Goal: Find specific page/section: Find specific page/section

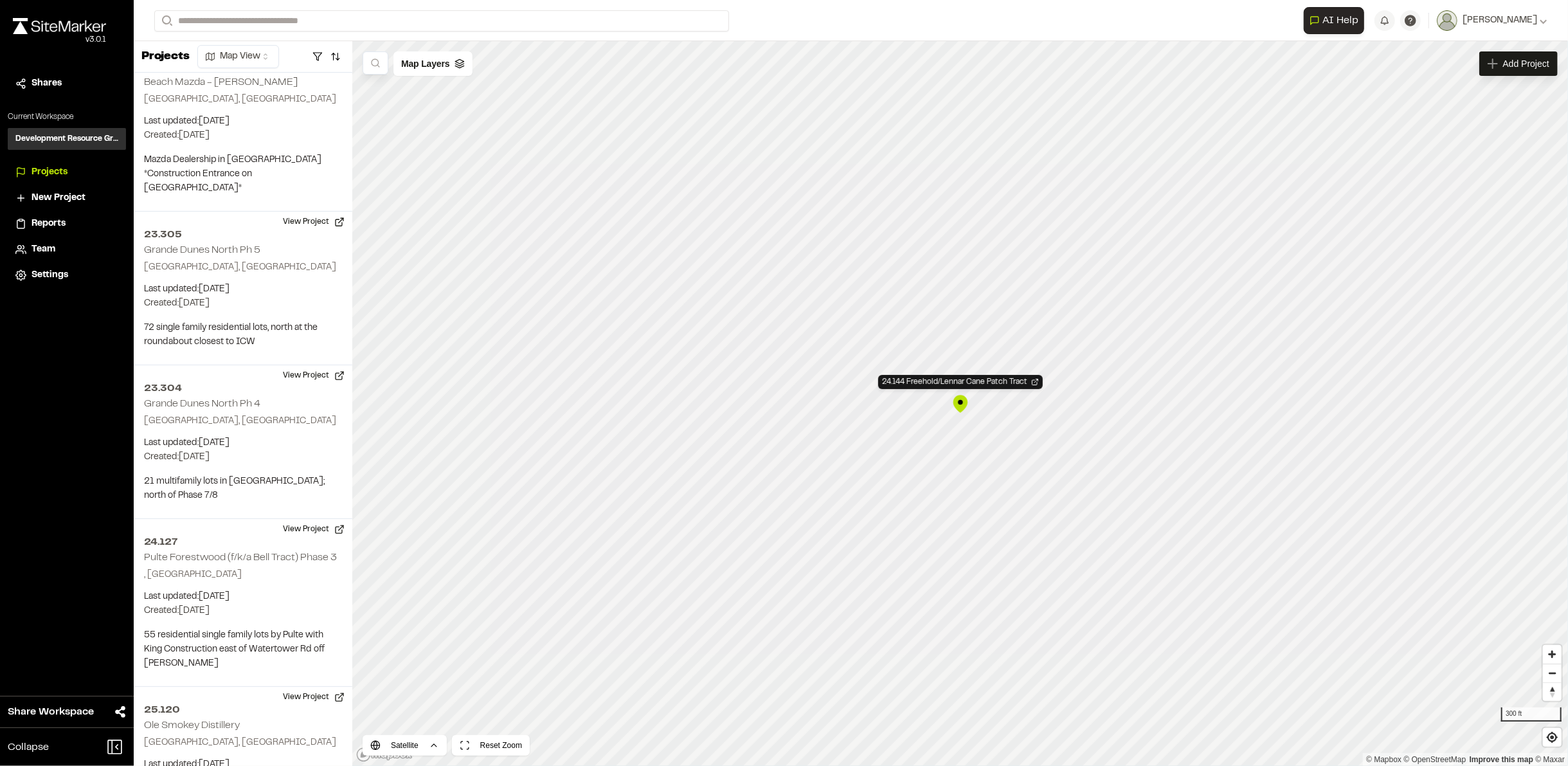
scroll to position [2935, 0]
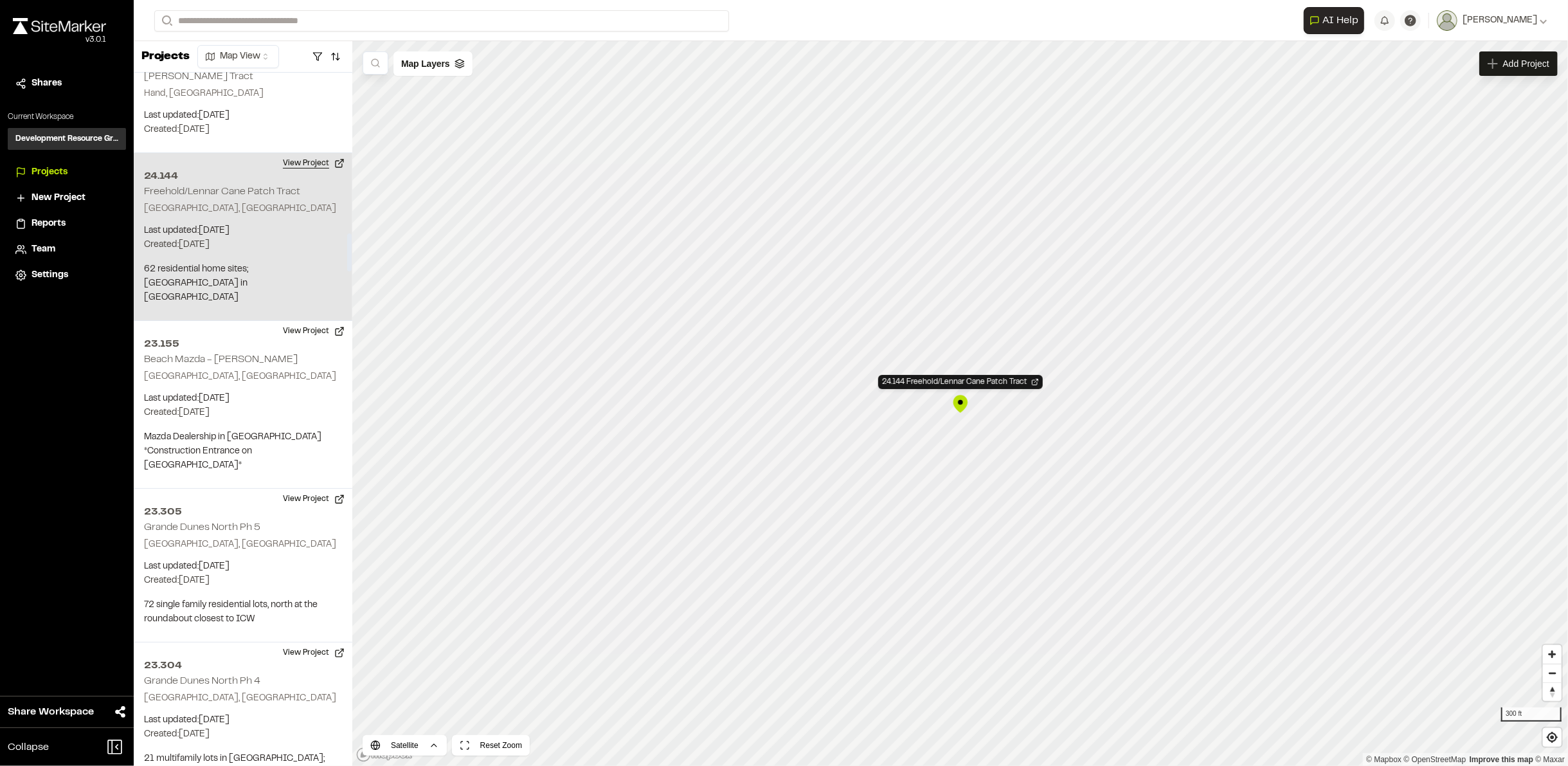
click at [309, 153] on button "View Project" at bounding box center [314, 163] width 77 height 21
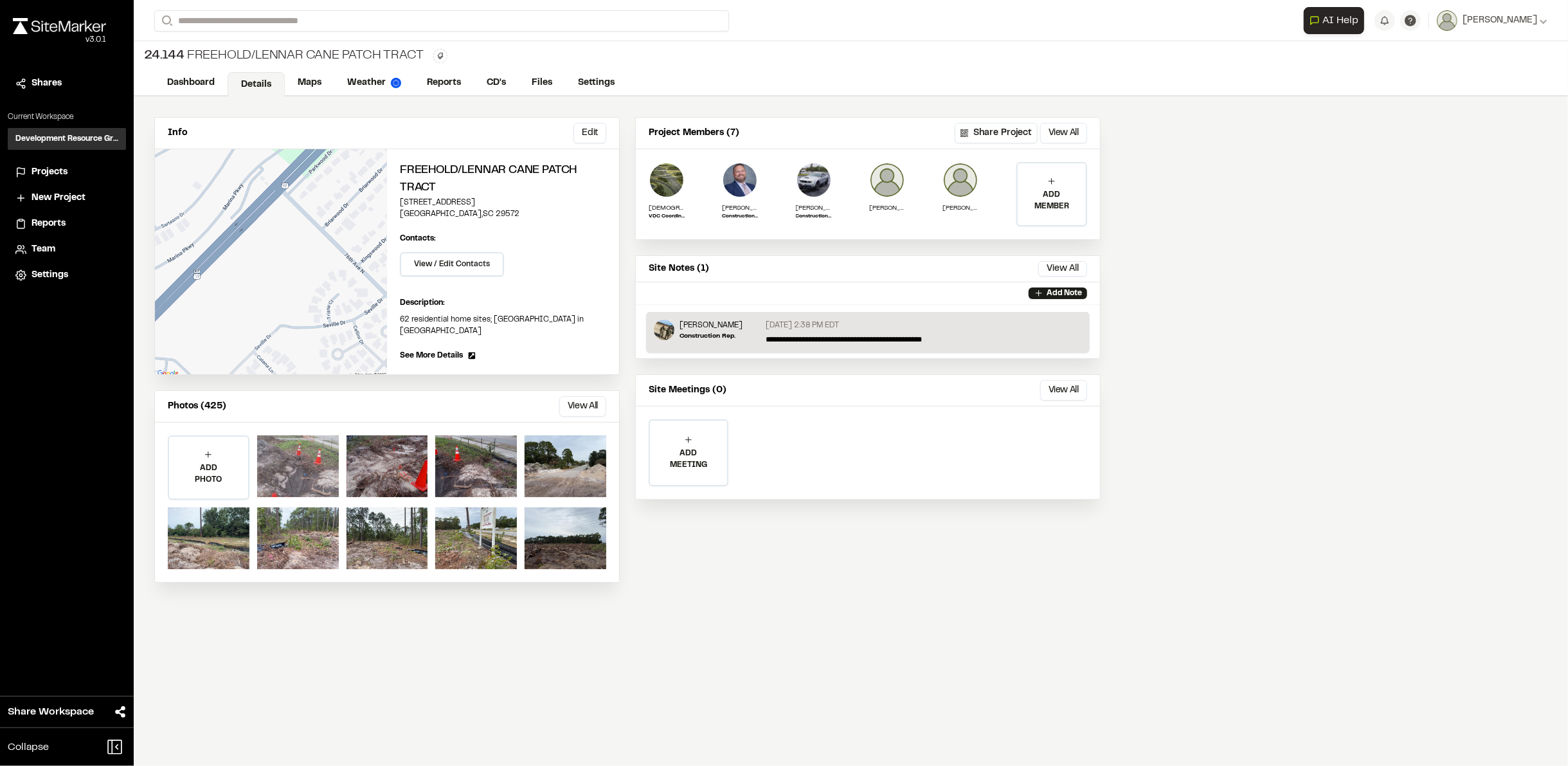
click at [311, 453] on div at bounding box center [297, 466] width 81 height 62
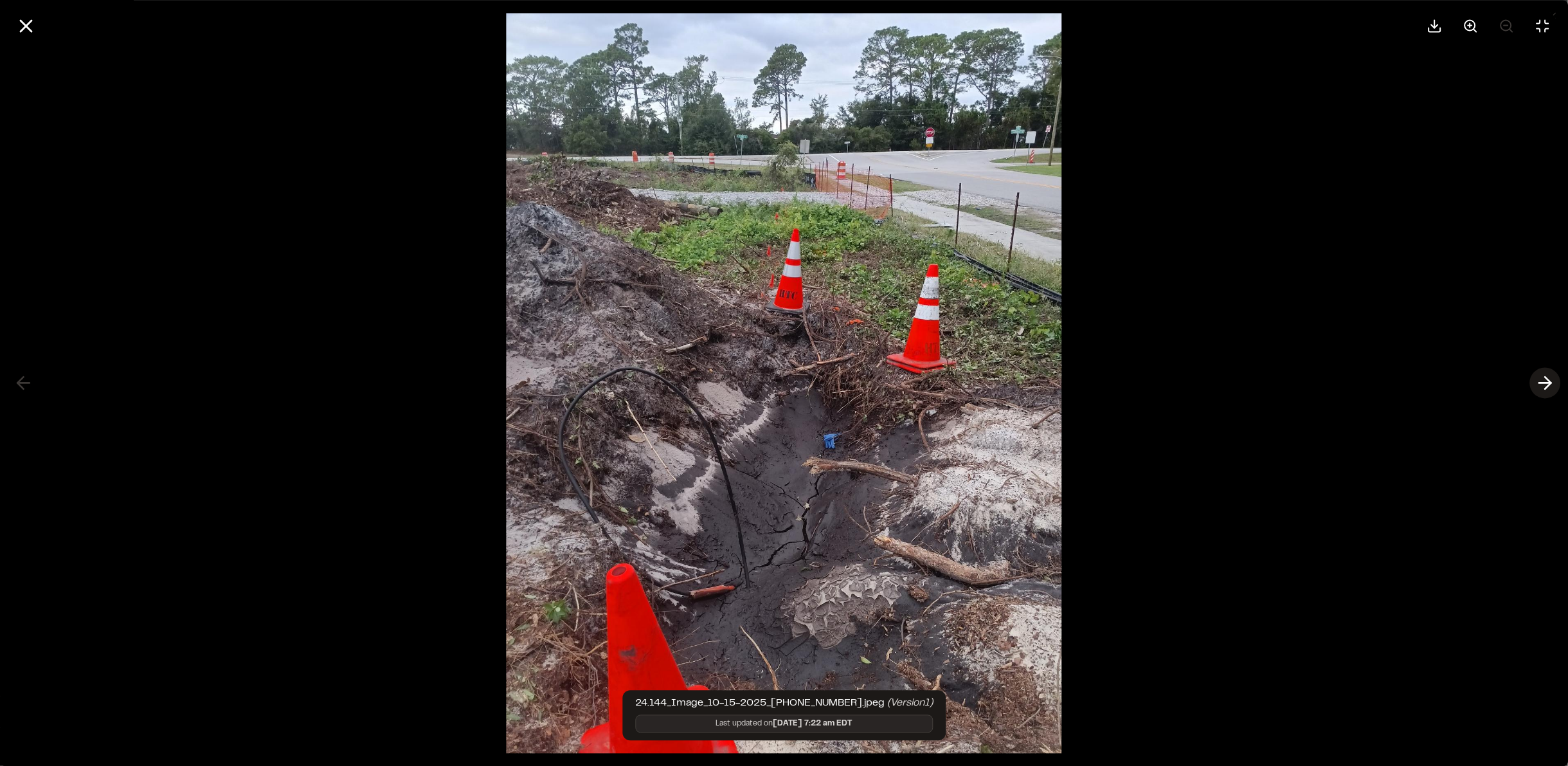
click at [1548, 380] on polyline at bounding box center [1547, 383] width 6 height 12
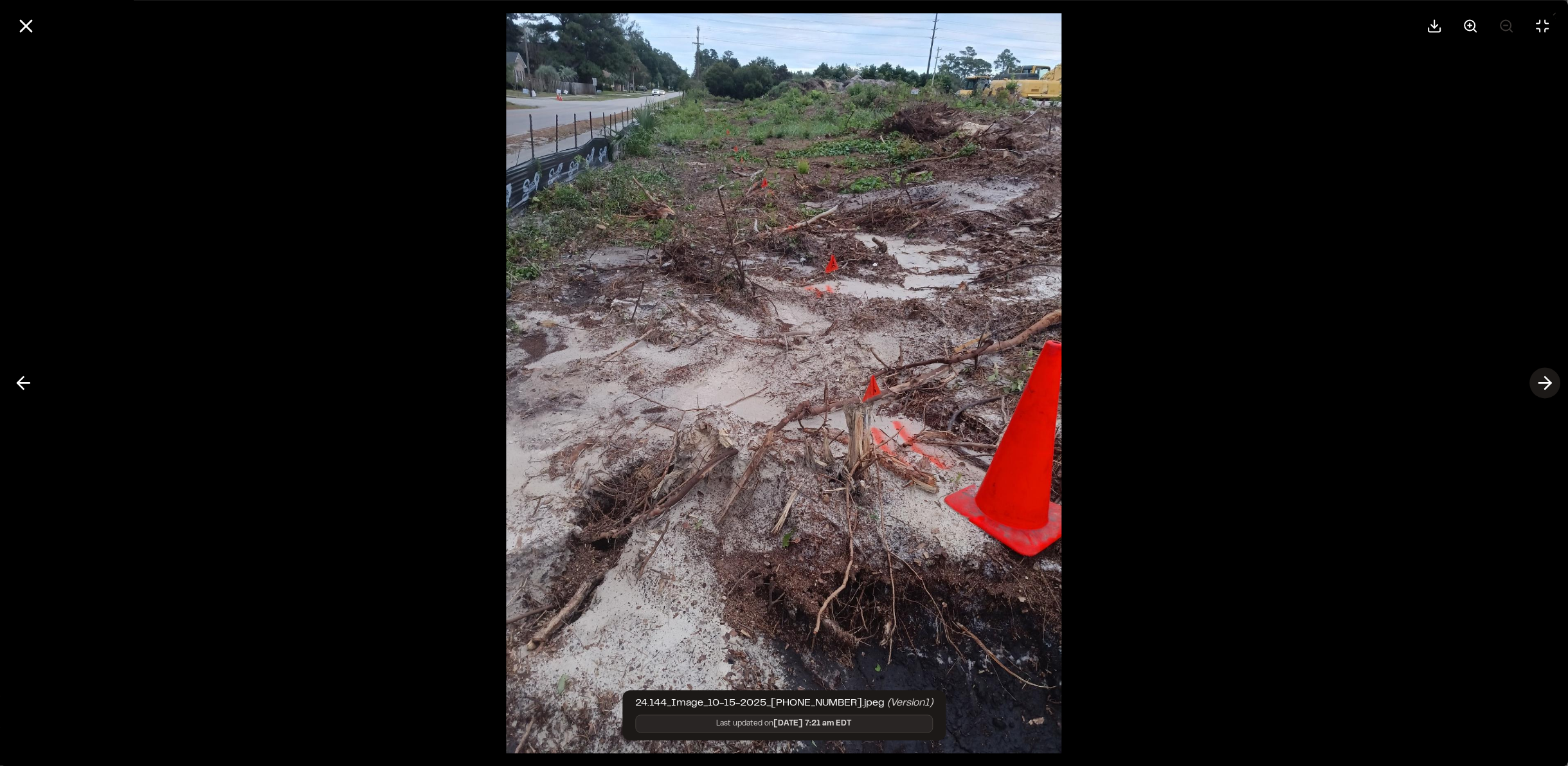
click at [1551, 381] on icon at bounding box center [1545, 383] width 21 height 22
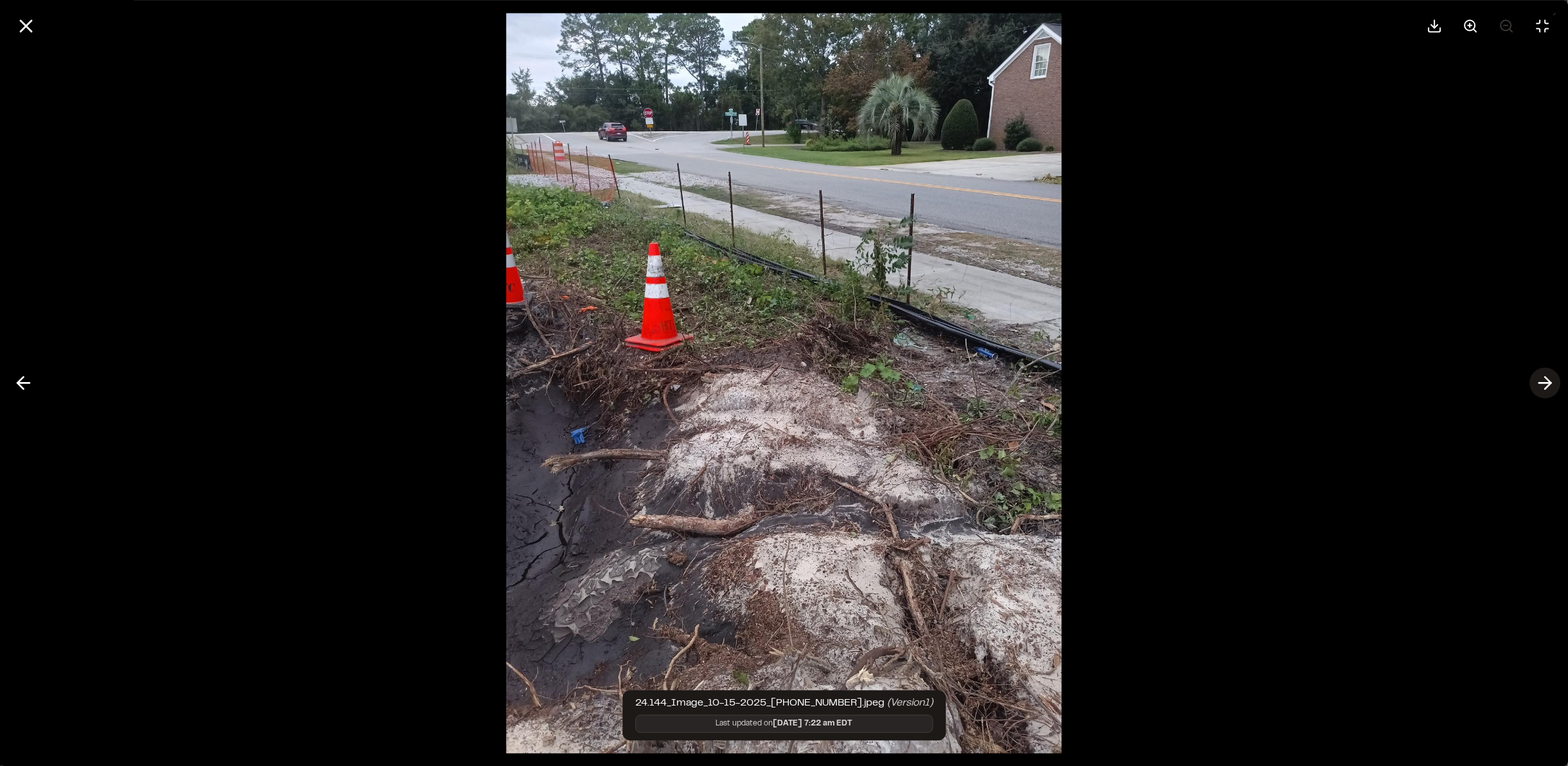
click at [1552, 388] on icon at bounding box center [1545, 383] width 21 height 22
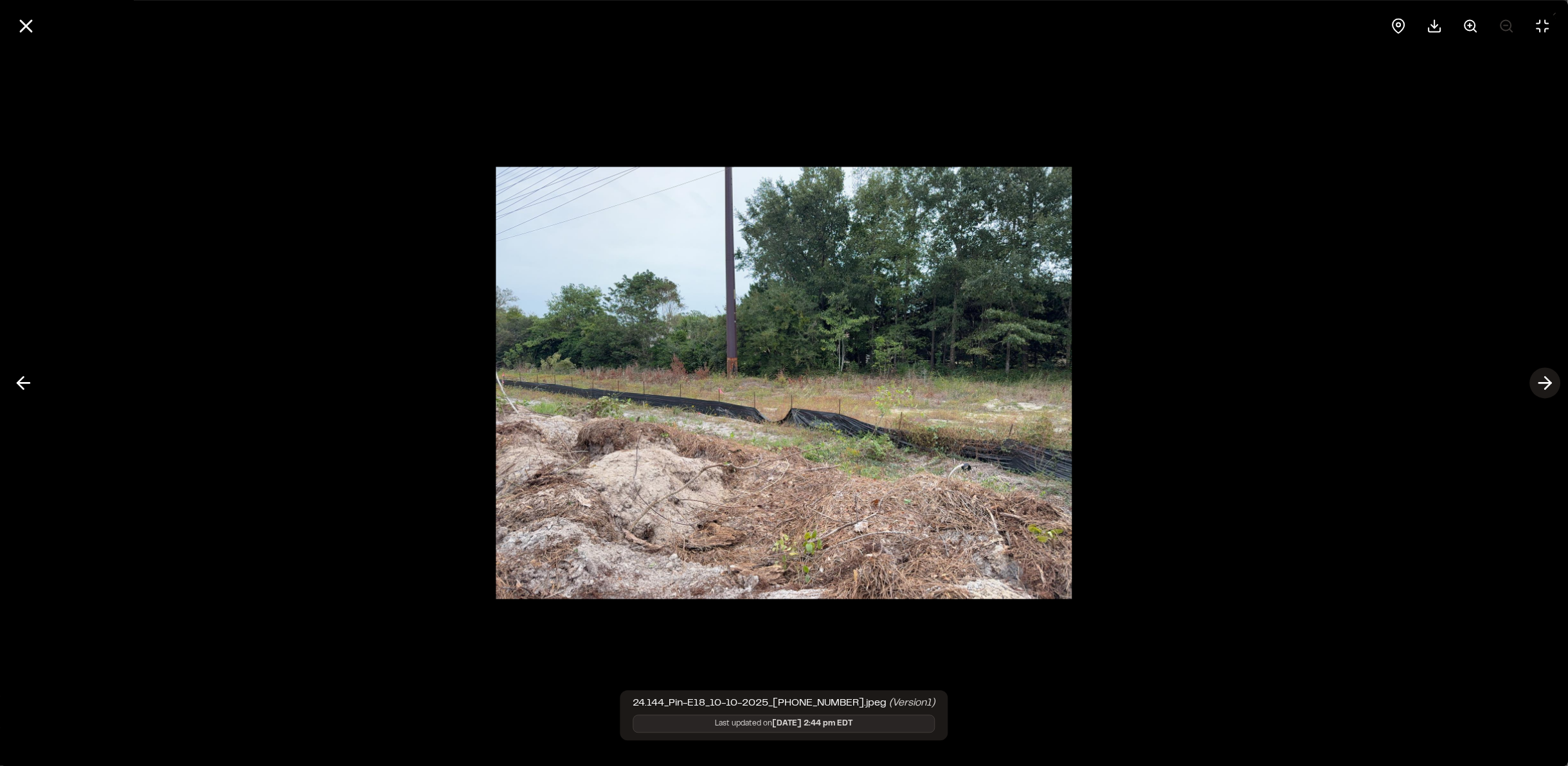
click at [1552, 388] on icon at bounding box center [1545, 383] width 21 height 22
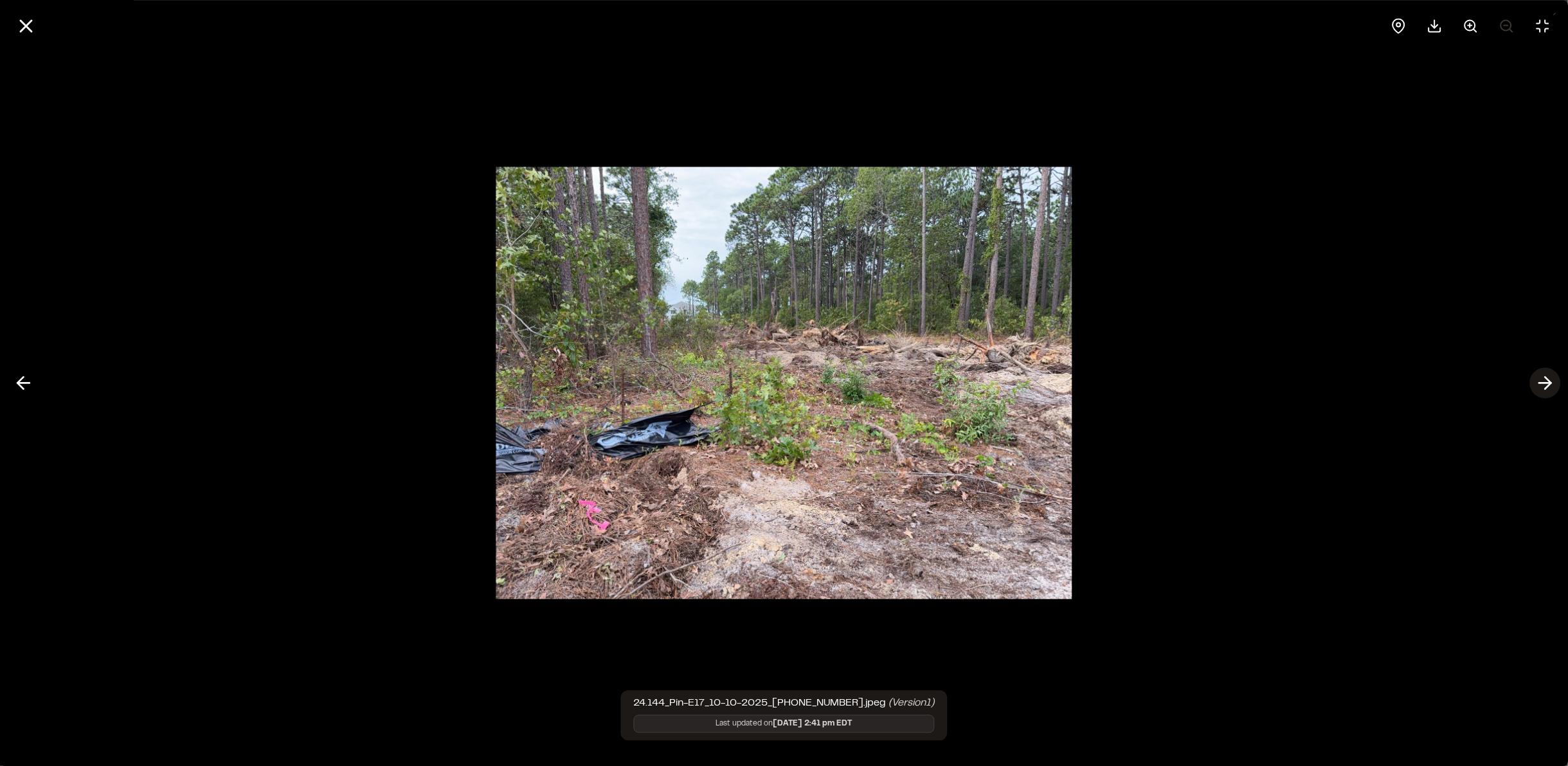
click at [1552, 388] on icon at bounding box center [1545, 383] width 21 height 22
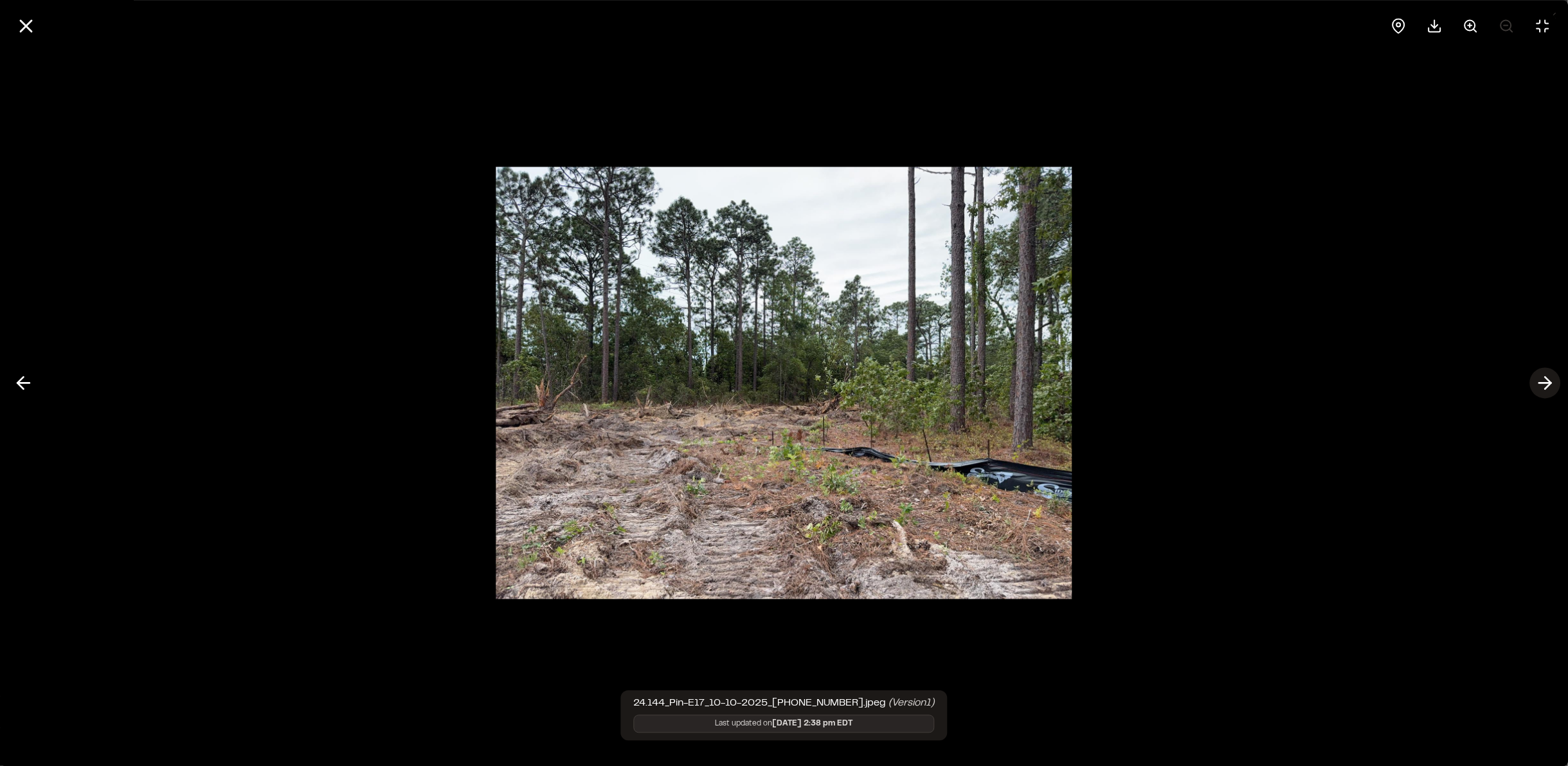
click at [1552, 388] on icon at bounding box center [1545, 383] width 21 height 22
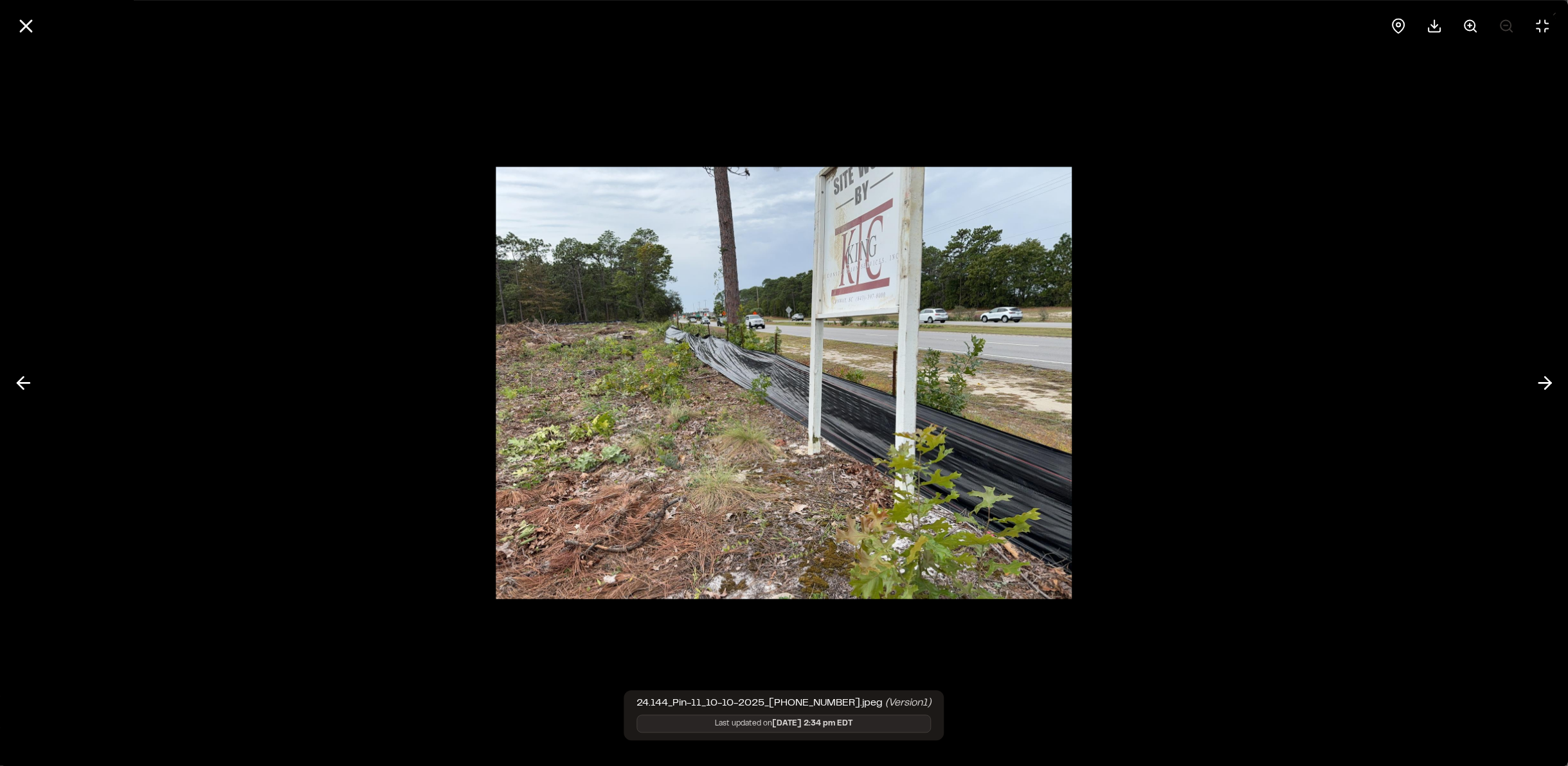
click at [1552, 388] on icon at bounding box center [1545, 383] width 21 height 22
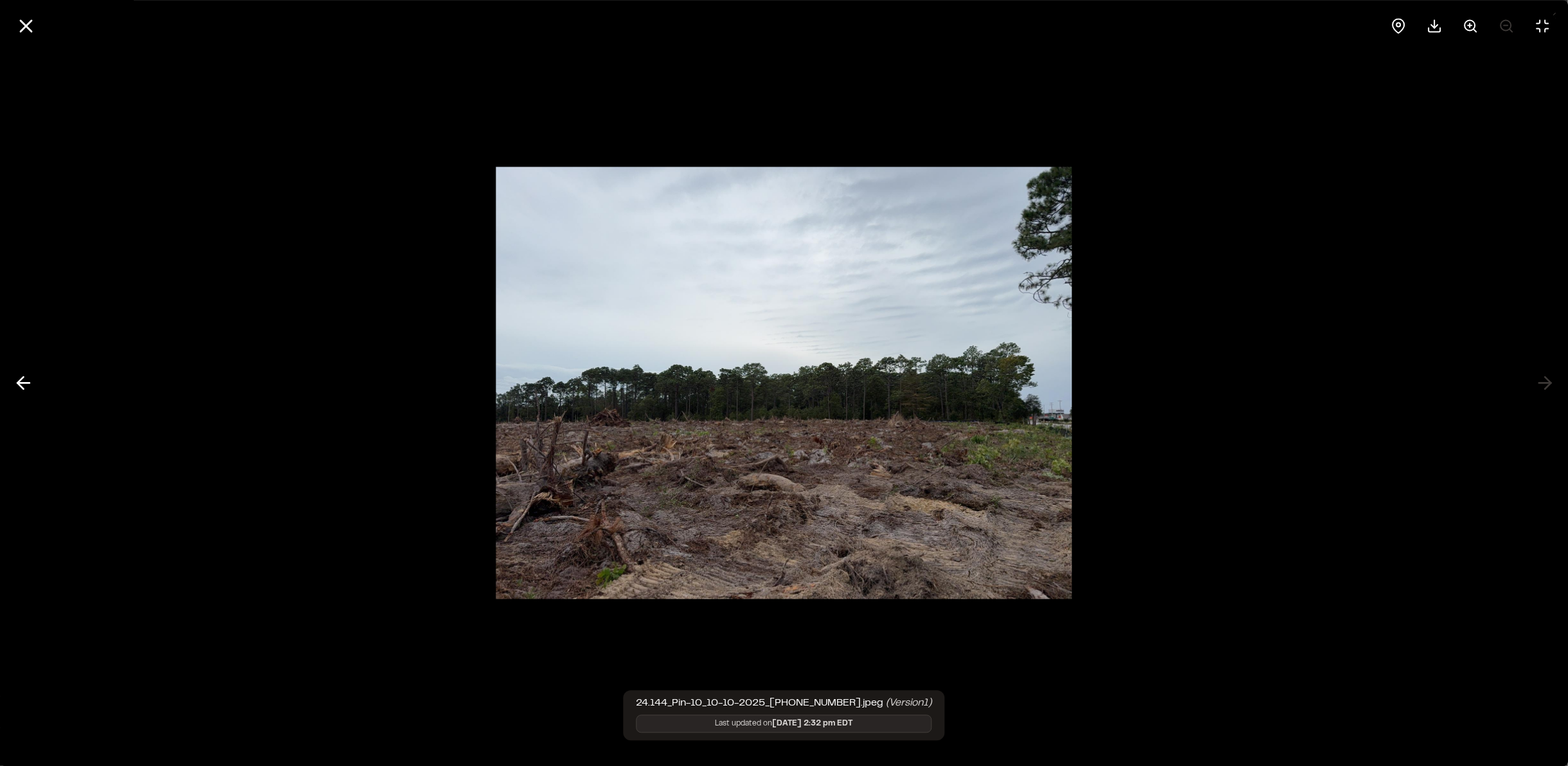
click at [1552, 388] on div at bounding box center [784, 383] width 1568 height 766
click at [17, 384] on polyline at bounding box center [20, 383] width 6 height 12
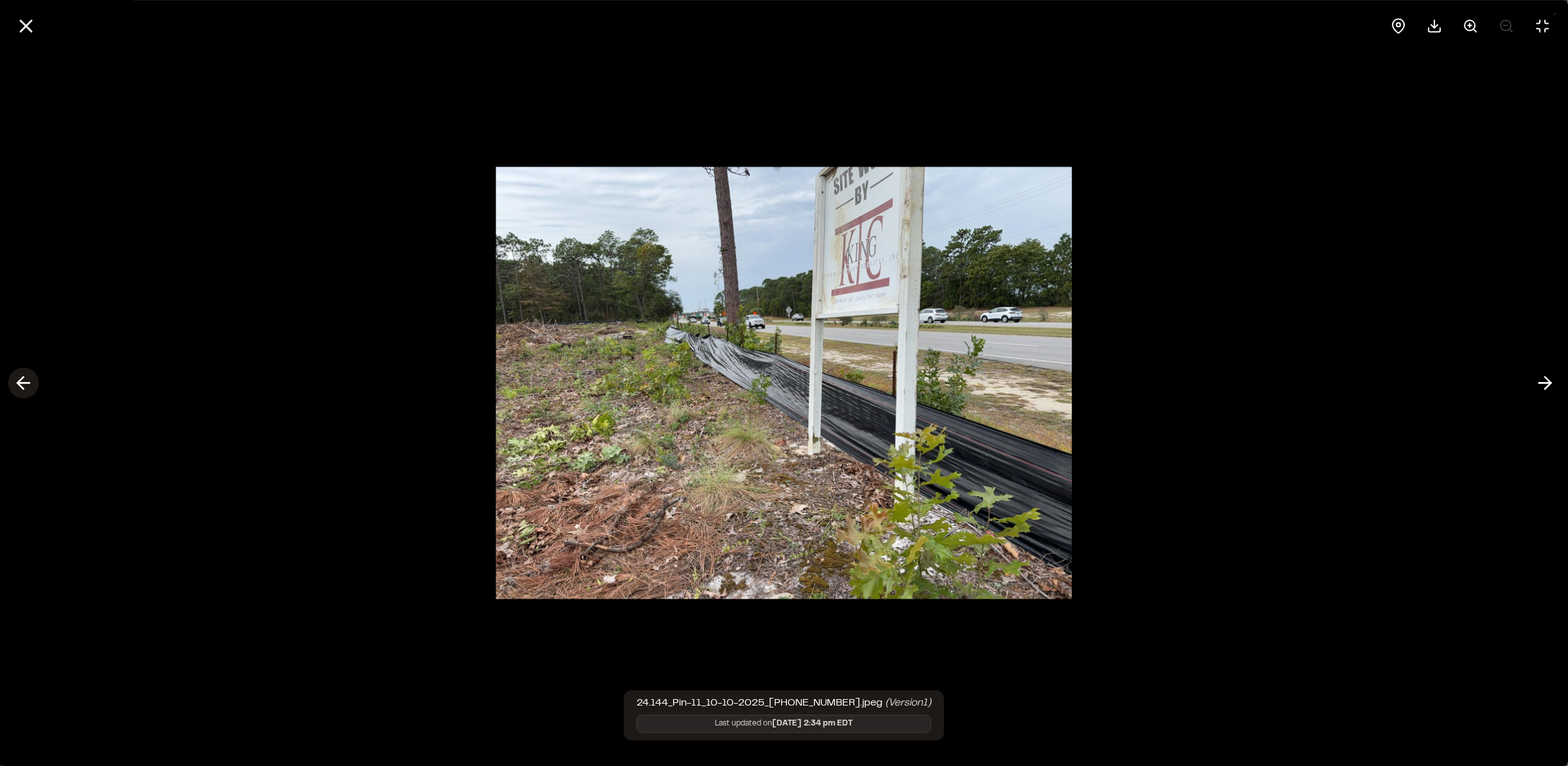
click at [17, 384] on polyline at bounding box center [20, 383] width 6 height 12
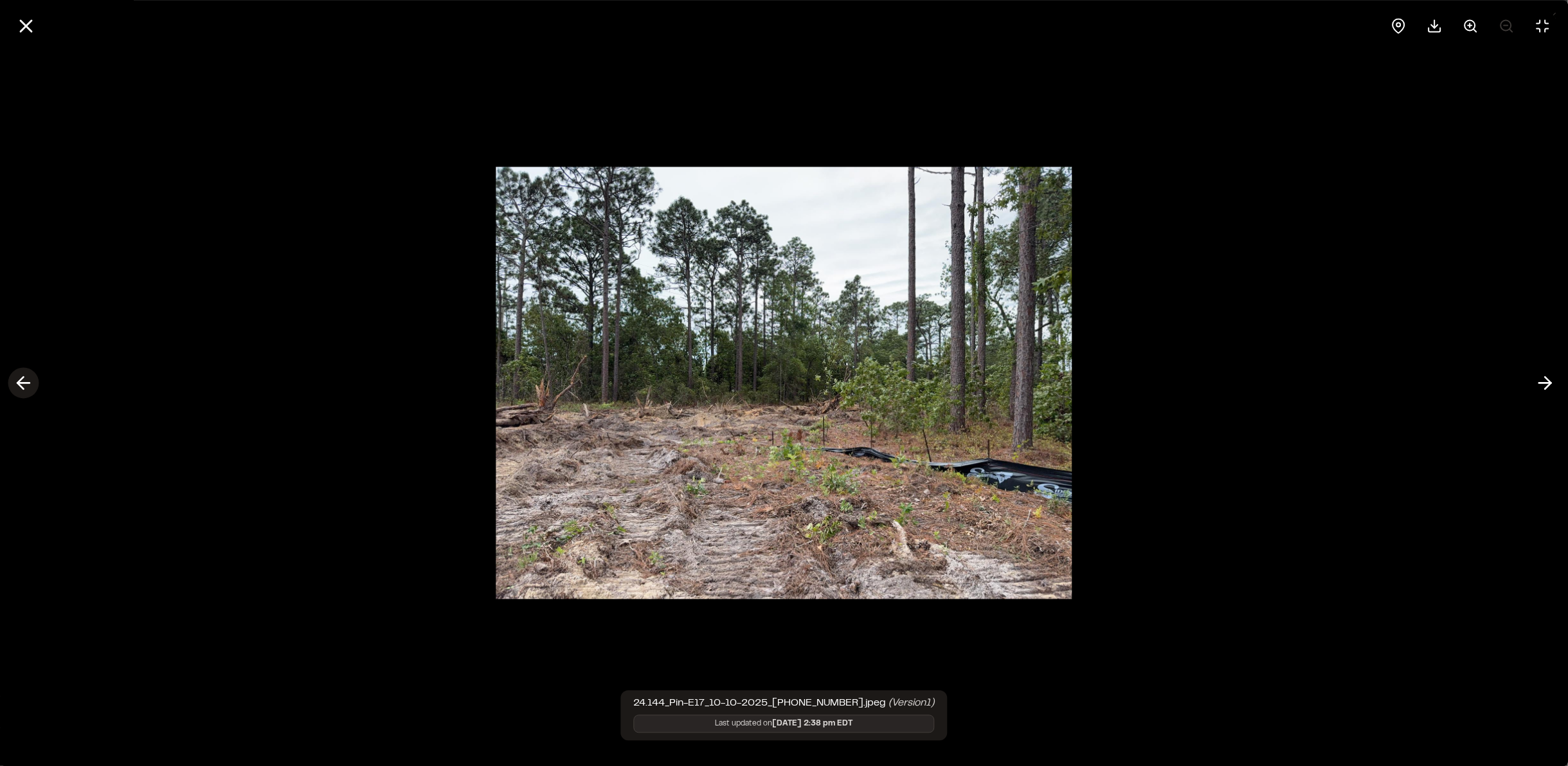
click at [17, 384] on polyline at bounding box center [20, 383] width 6 height 12
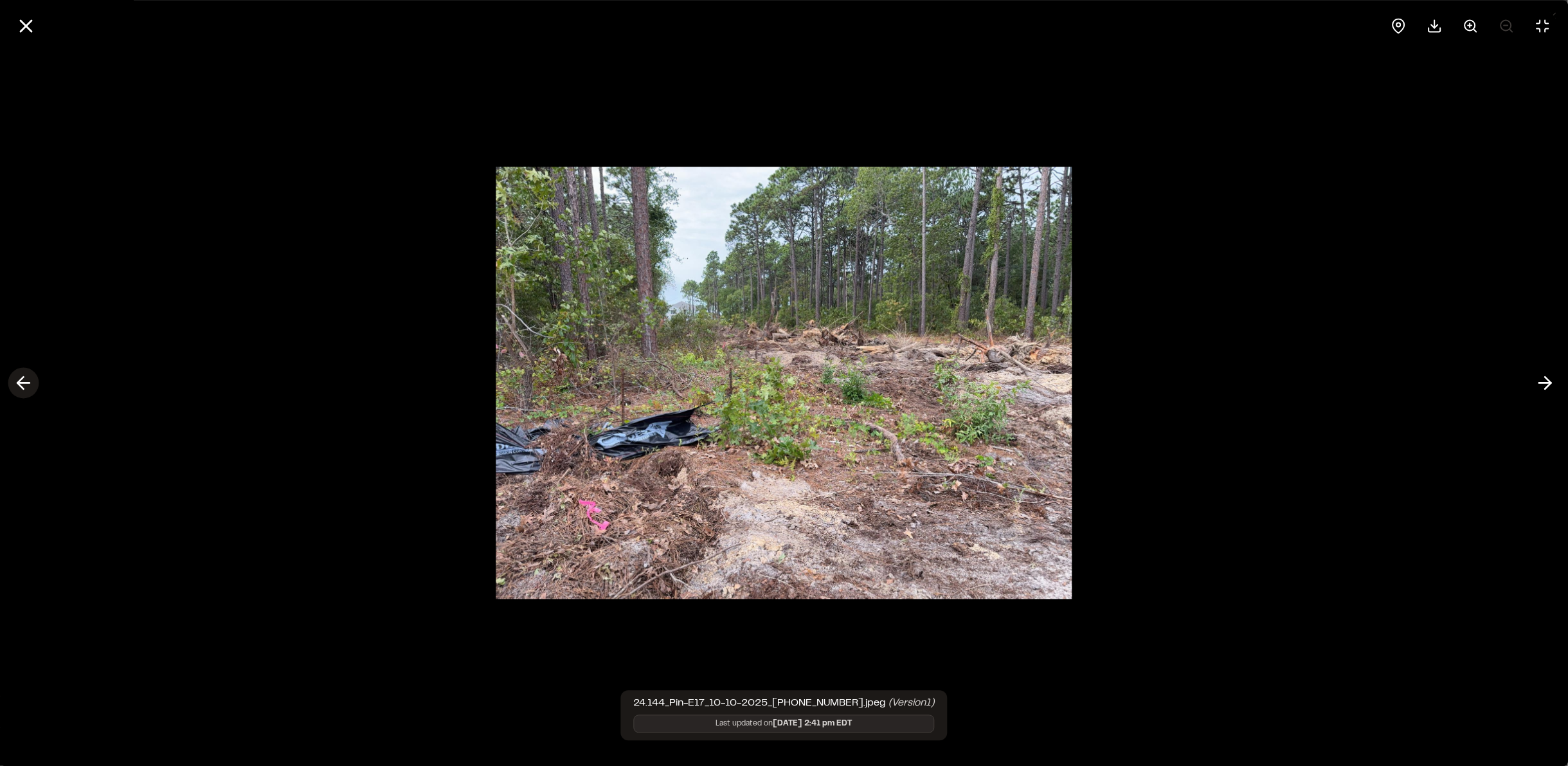
click at [20, 384] on icon at bounding box center [23, 383] width 21 height 22
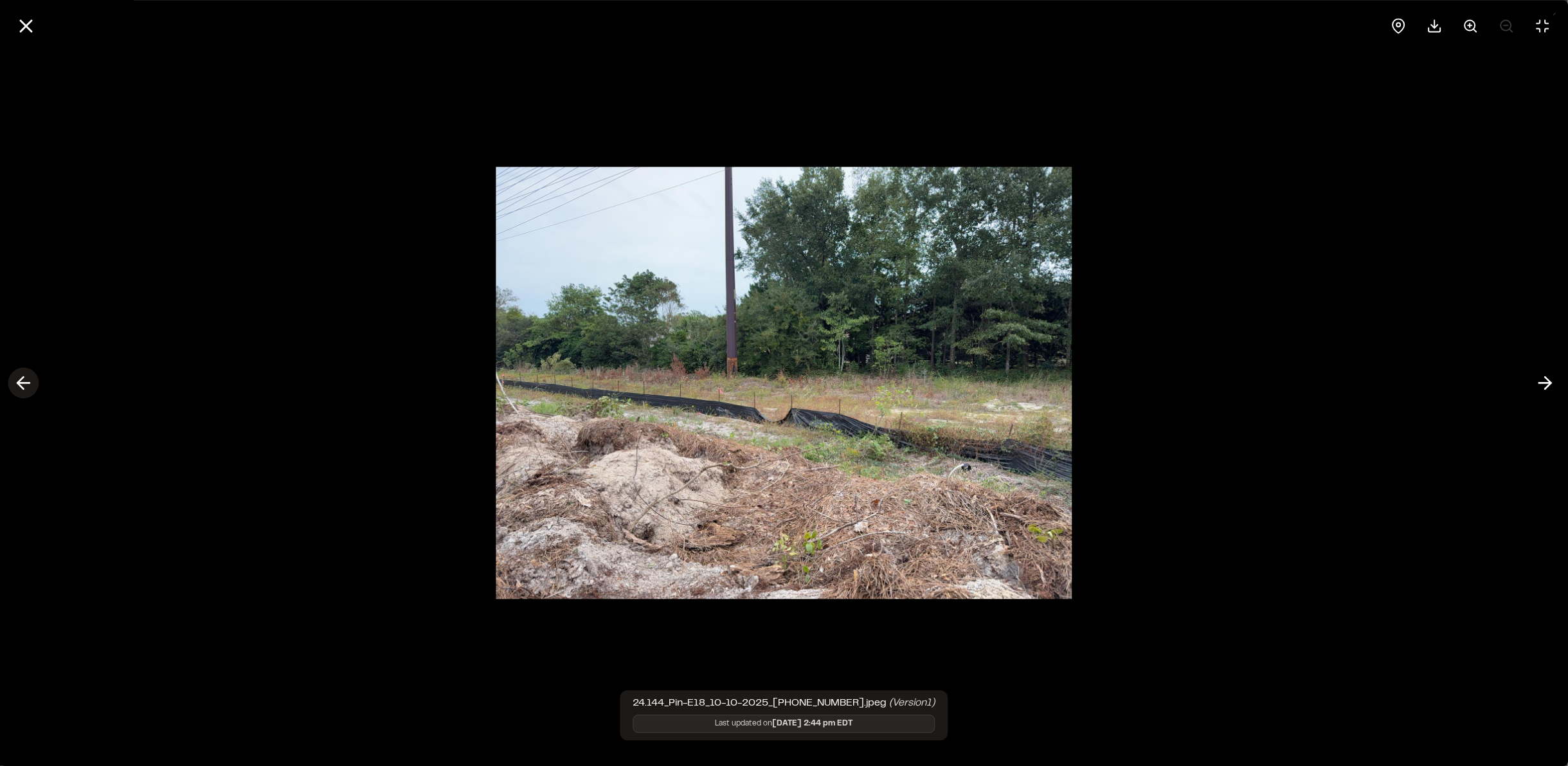
click at [20, 384] on icon at bounding box center [23, 383] width 21 height 22
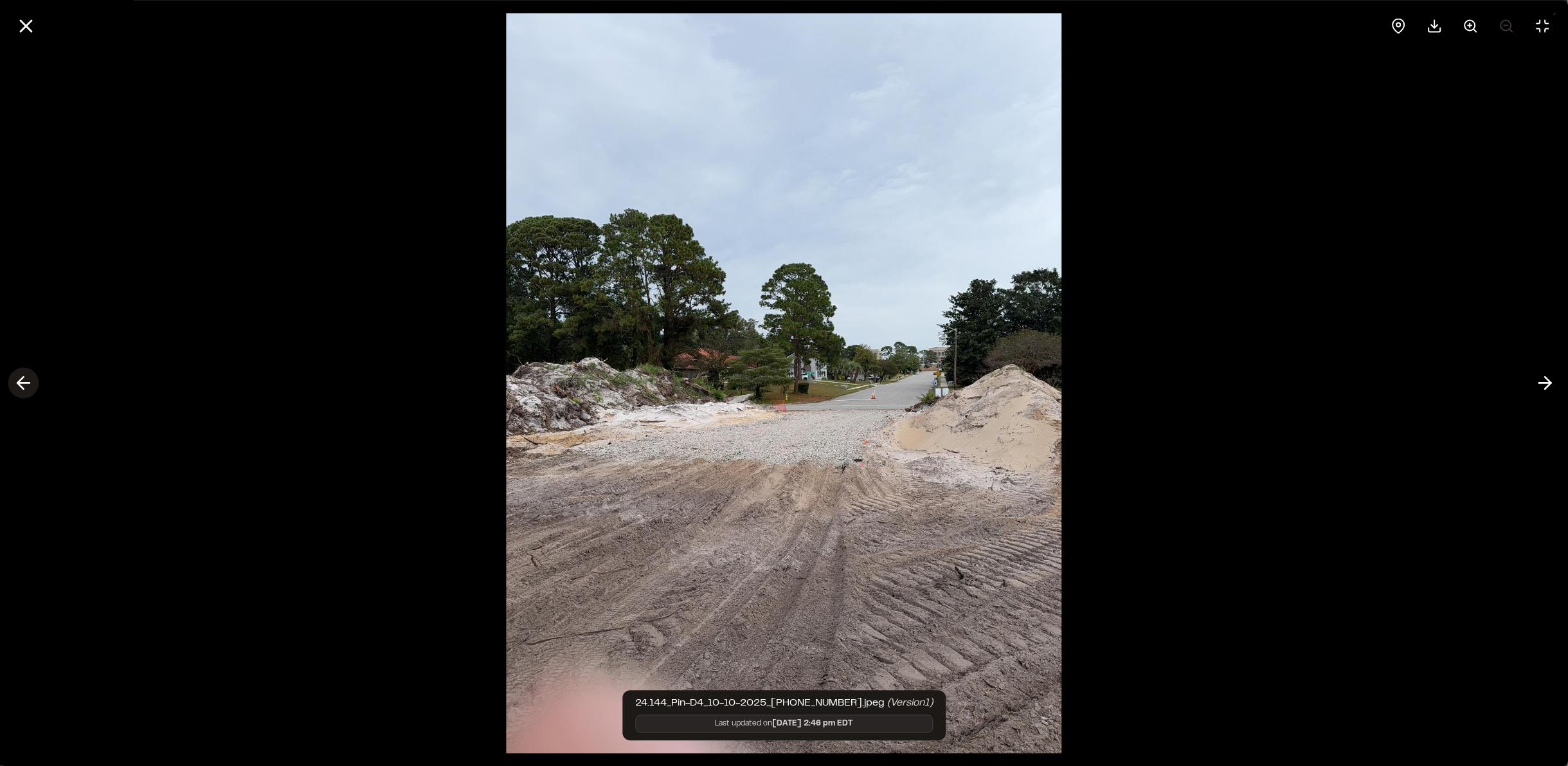
click at [11, 378] on button at bounding box center [23, 383] width 31 height 31
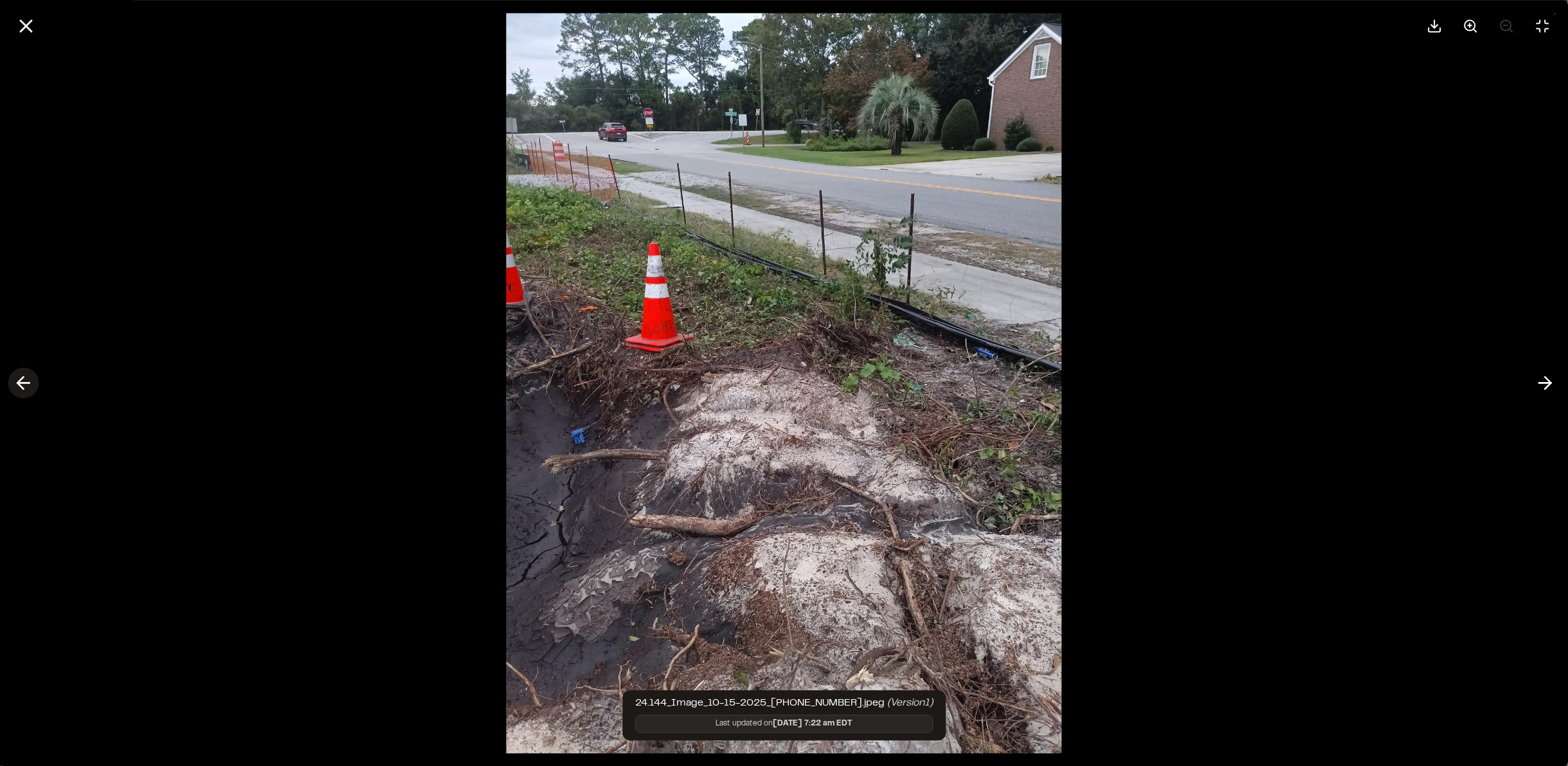
click at [11, 378] on button at bounding box center [23, 383] width 31 height 31
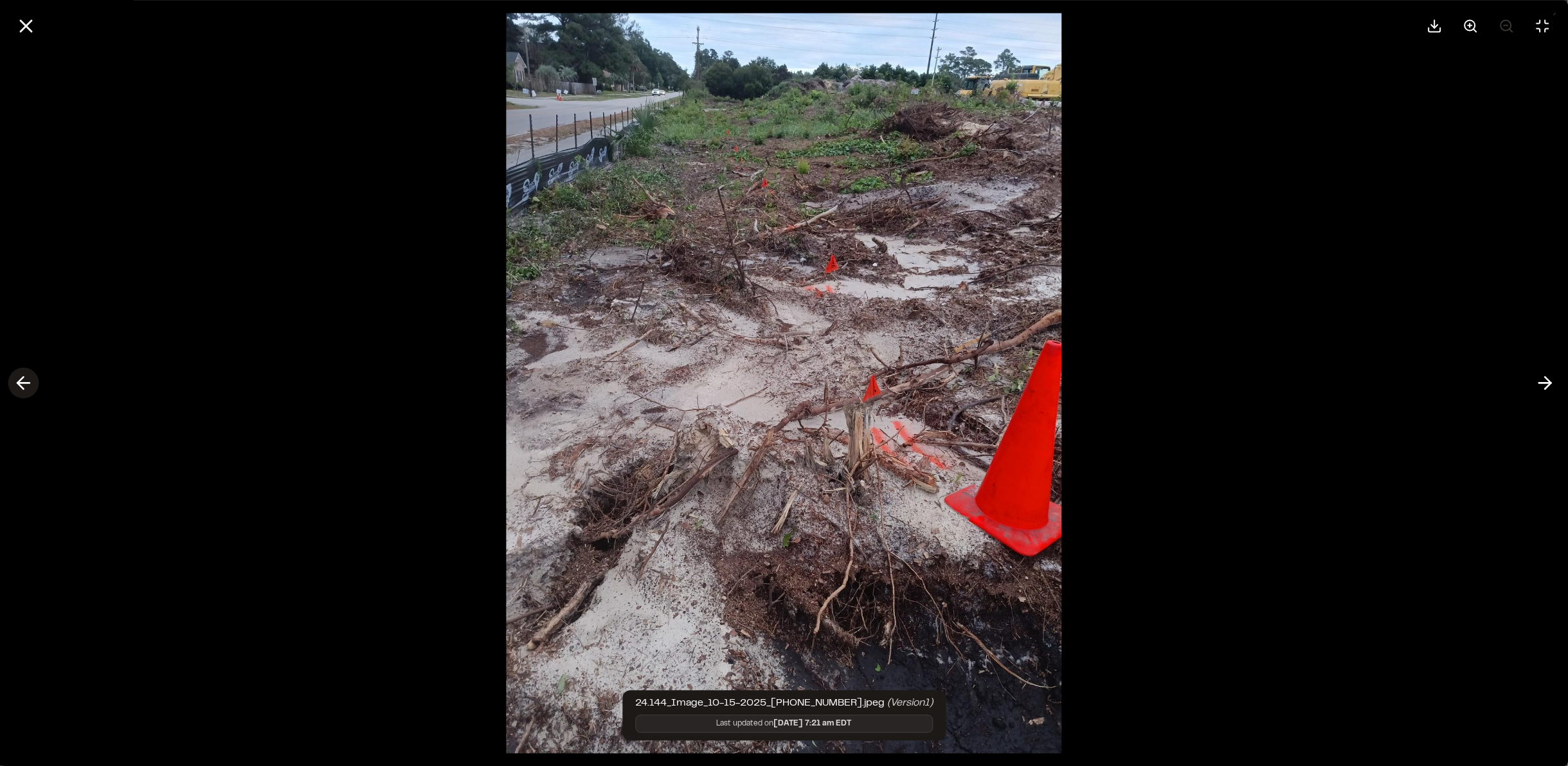
click at [20, 381] on polyline at bounding box center [20, 383] width 6 height 12
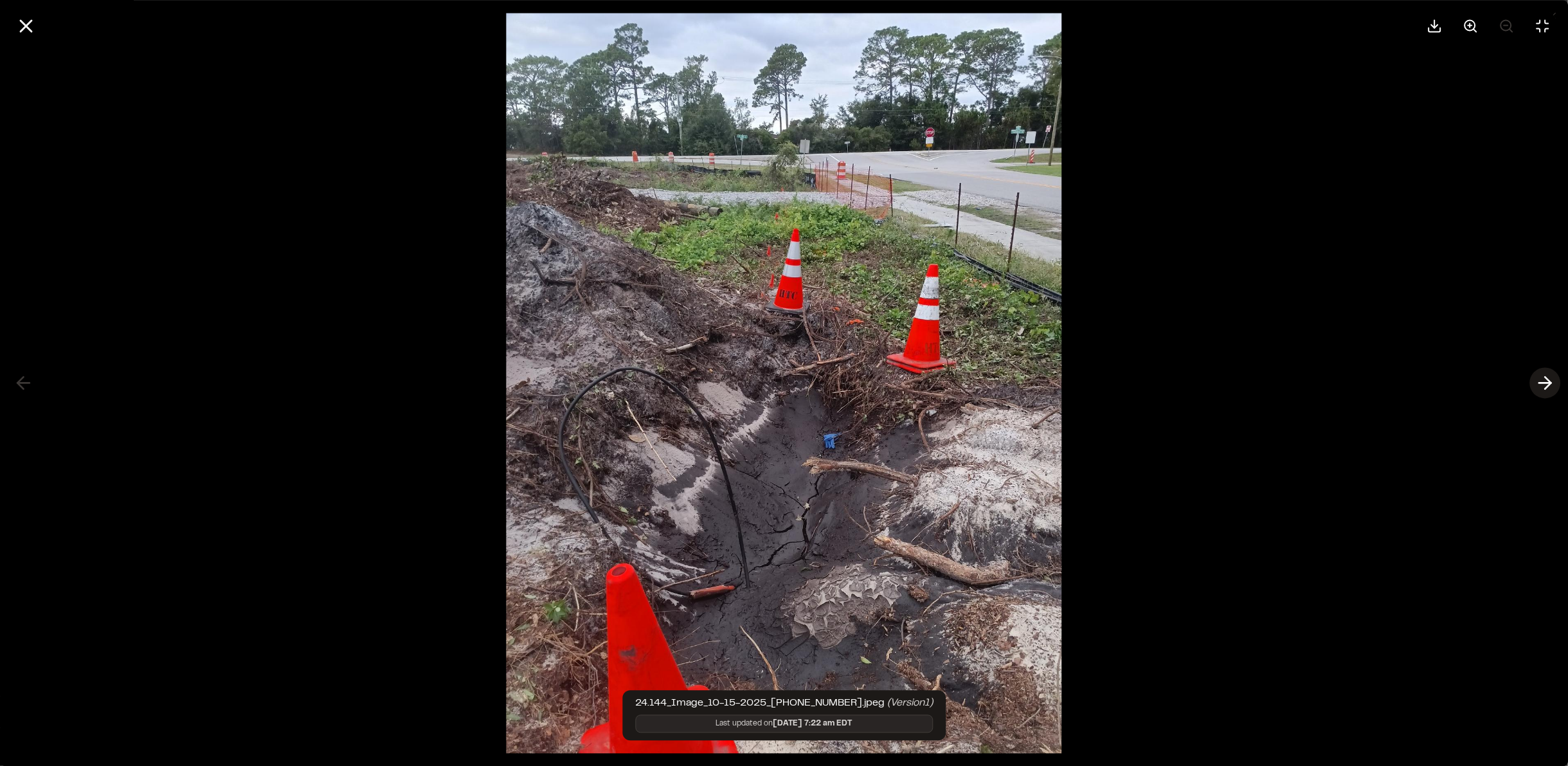
click at [1540, 380] on icon at bounding box center [1545, 383] width 21 height 22
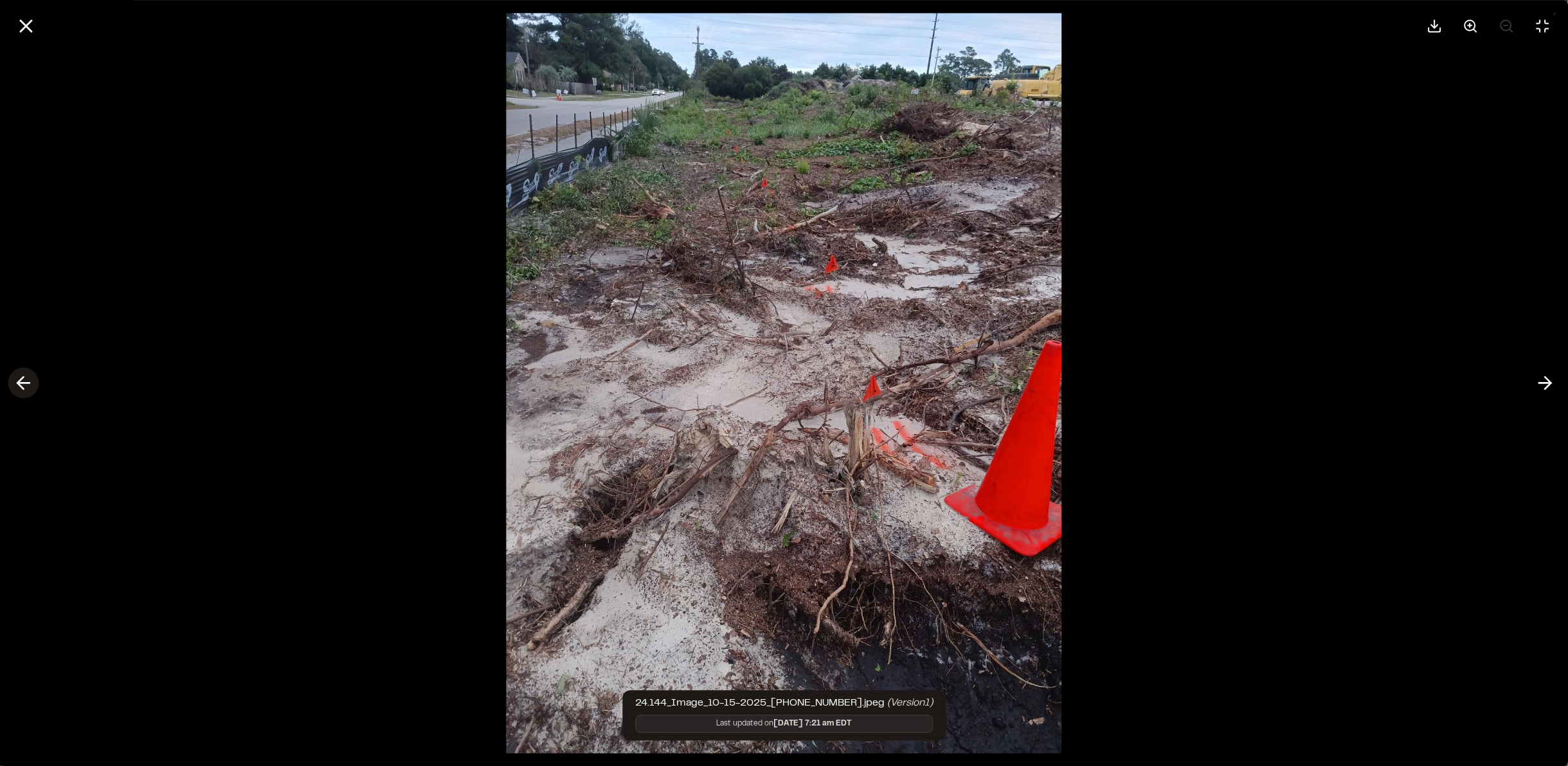
click at [29, 385] on icon at bounding box center [23, 383] width 21 height 22
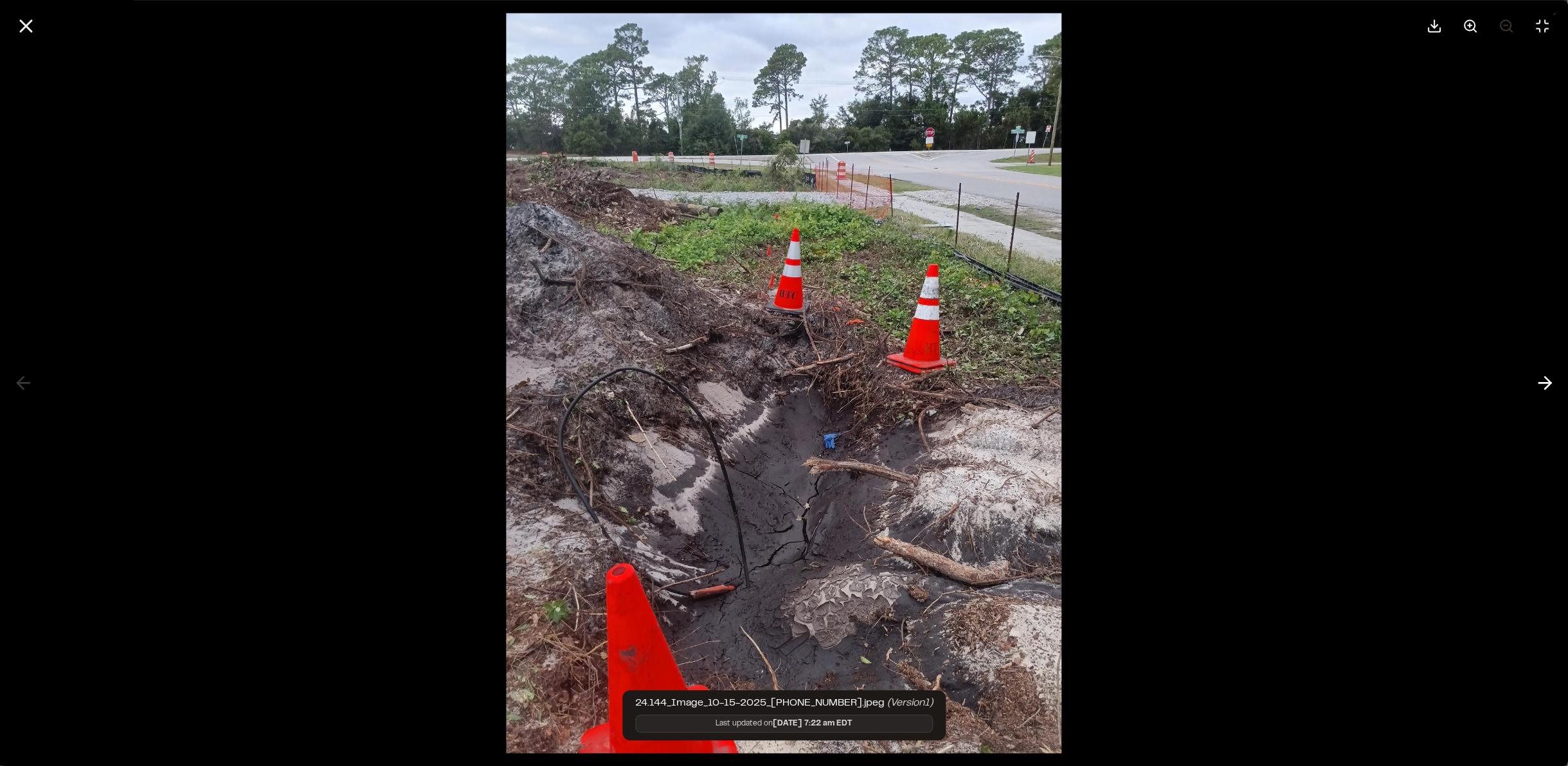
click at [708, 210] on img at bounding box center [784, 383] width 555 height 766
drag, startPoint x: 1552, startPoint y: 32, endPoint x: 1475, endPoint y: 41, distance: 77.5
click at [1552, 32] on button at bounding box center [1543, 26] width 31 height 31
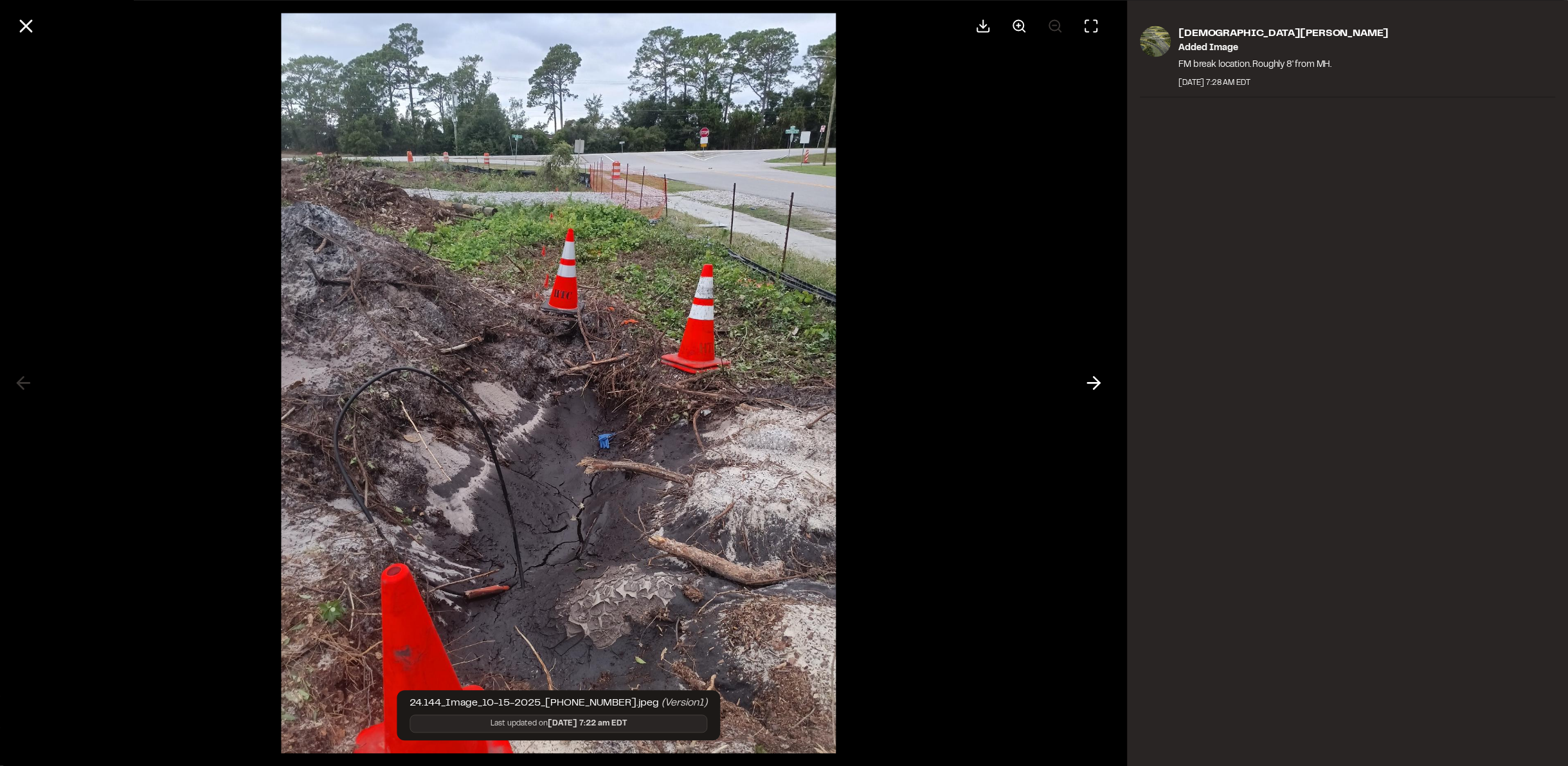
click at [510, 236] on img at bounding box center [558, 383] width 555 height 766
click at [1030, 24] on button at bounding box center [1020, 26] width 31 height 31
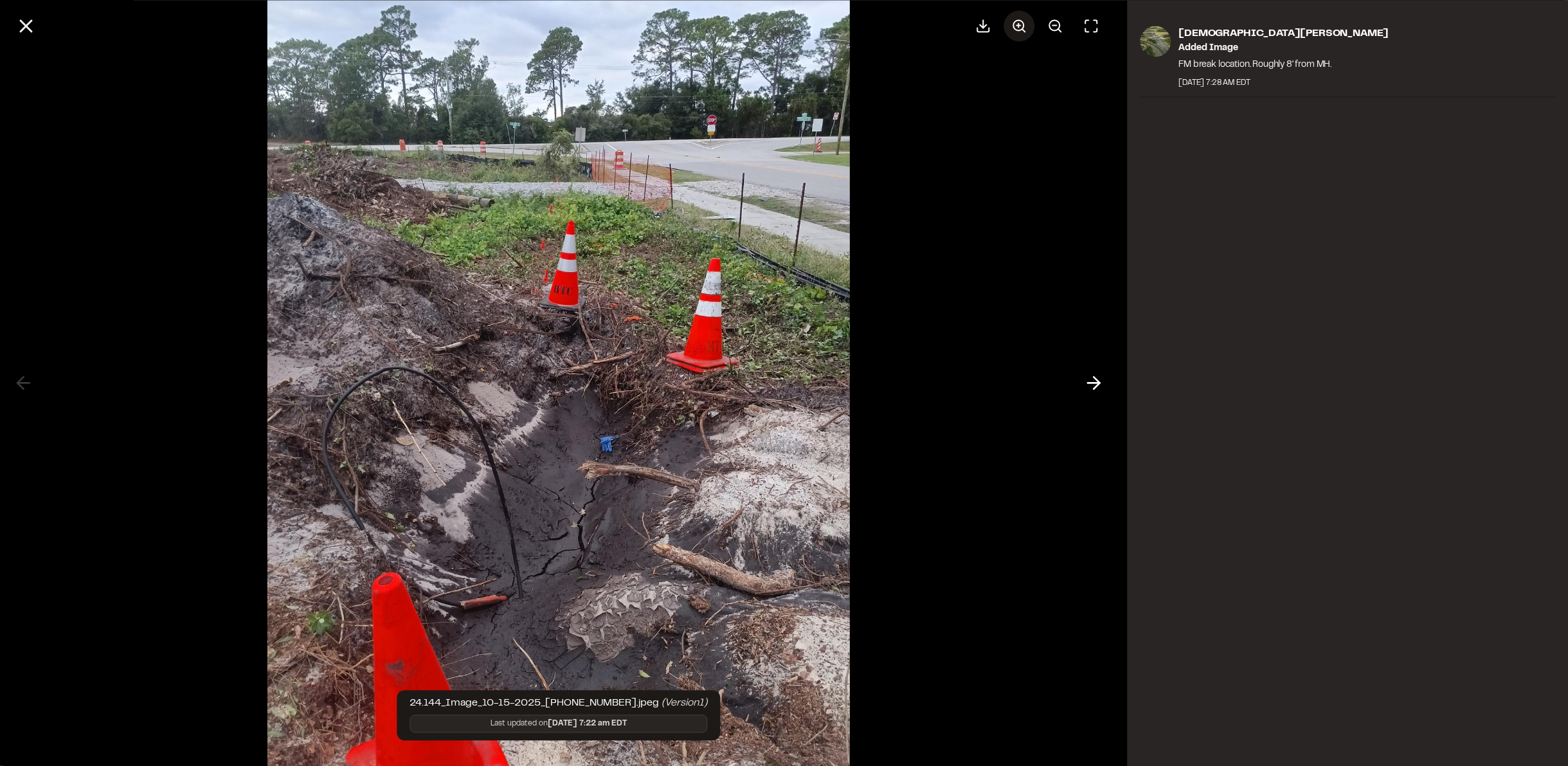
click at [1013, 34] on button at bounding box center [1020, 26] width 31 height 31
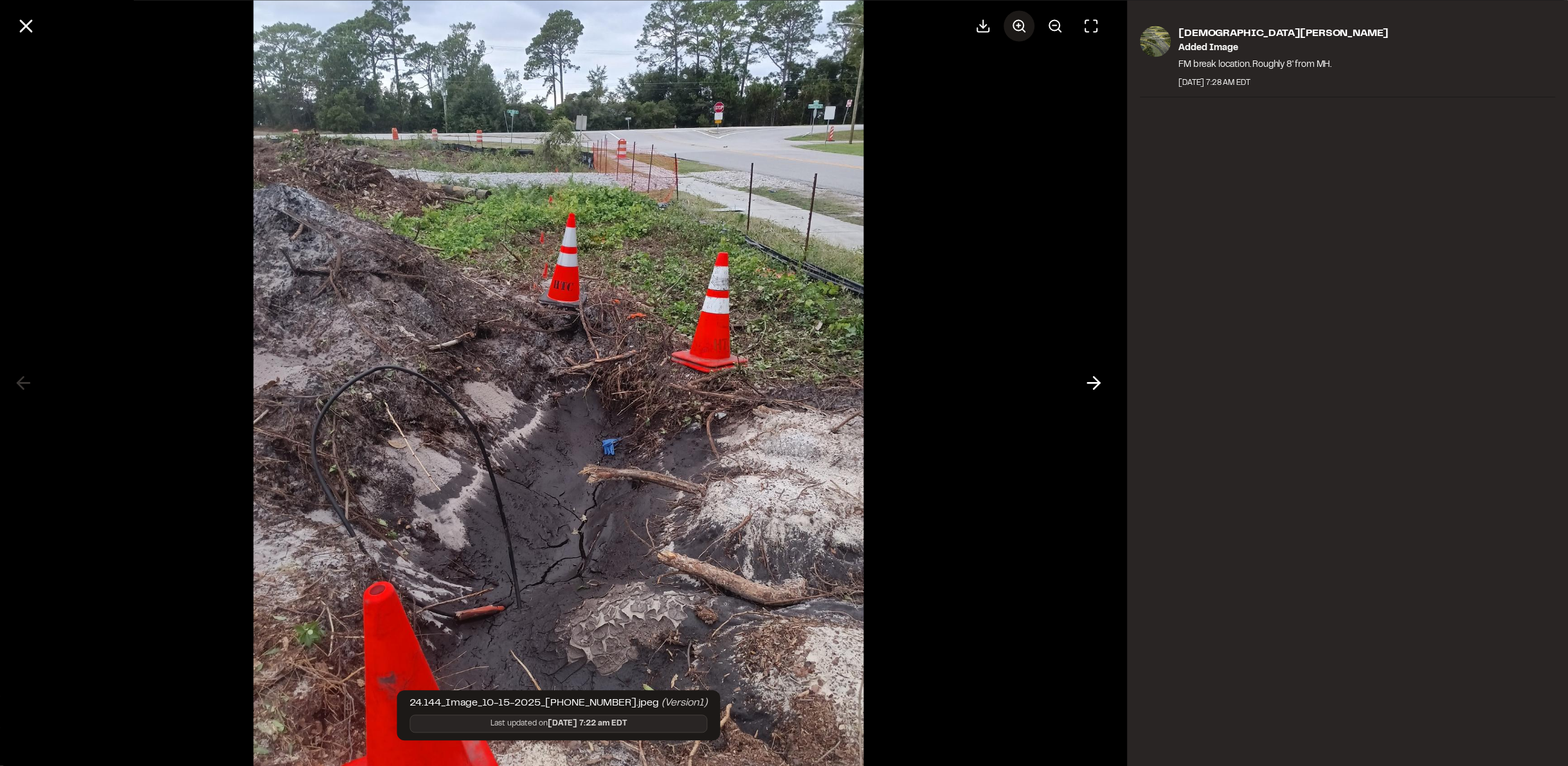
click at [1013, 34] on button at bounding box center [1020, 26] width 31 height 31
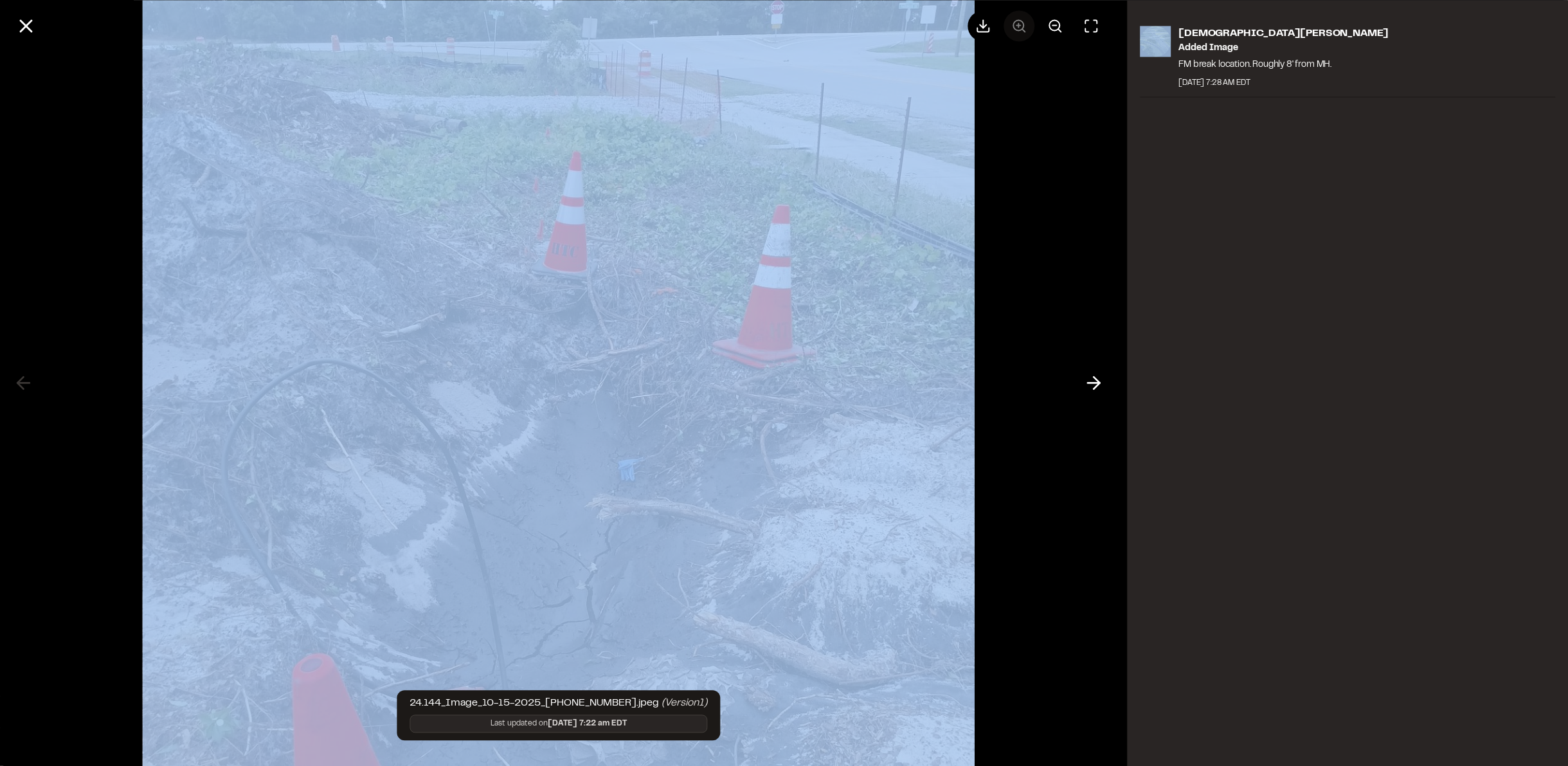
click at [1013, 34] on div at bounding box center [1038, 26] width 139 height 31
click at [553, 127] on img at bounding box center [558, 383] width 832 height 1149
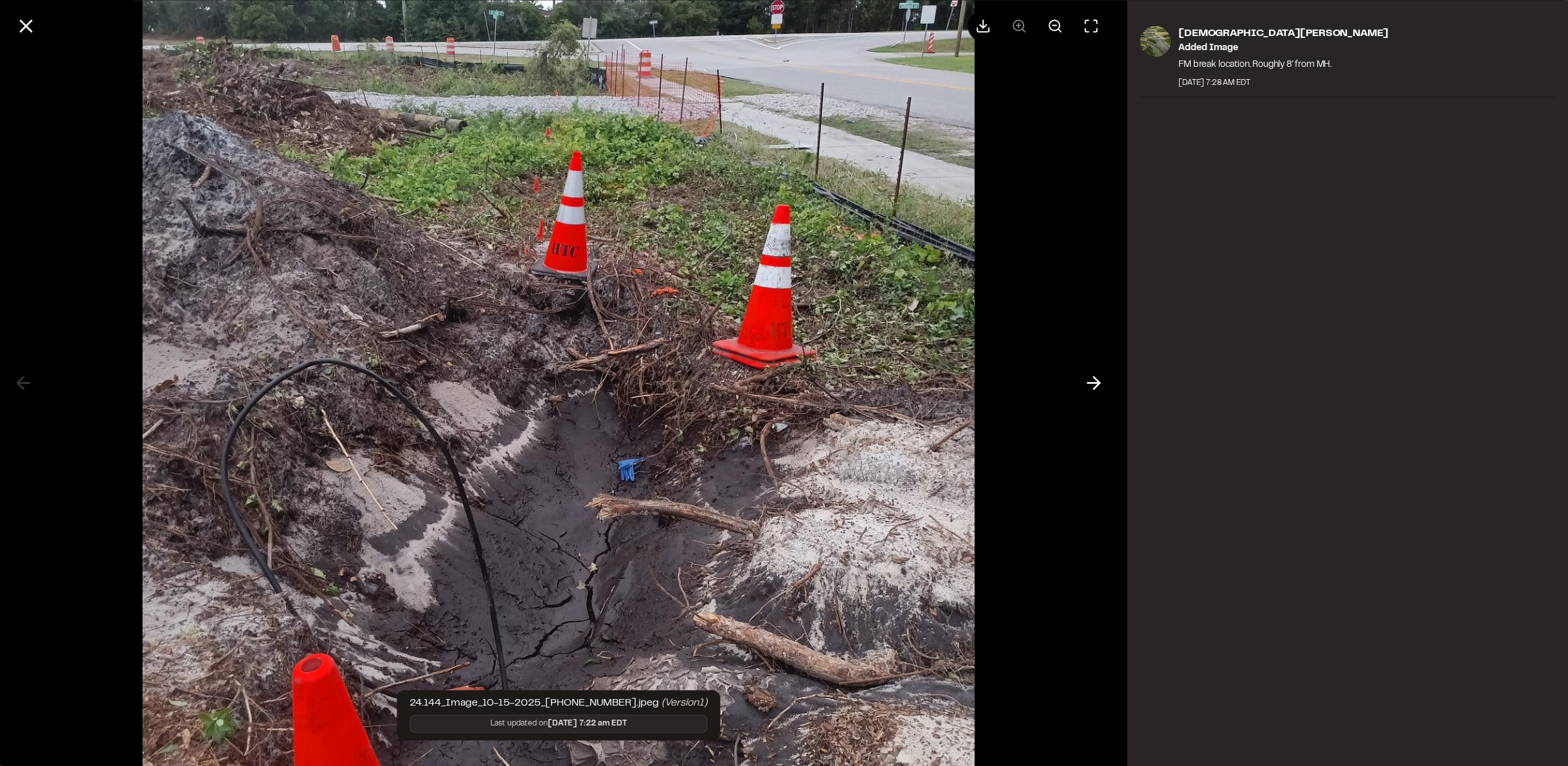
click at [1023, 26] on div at bounding box center [1038, 26] width 139 height 31
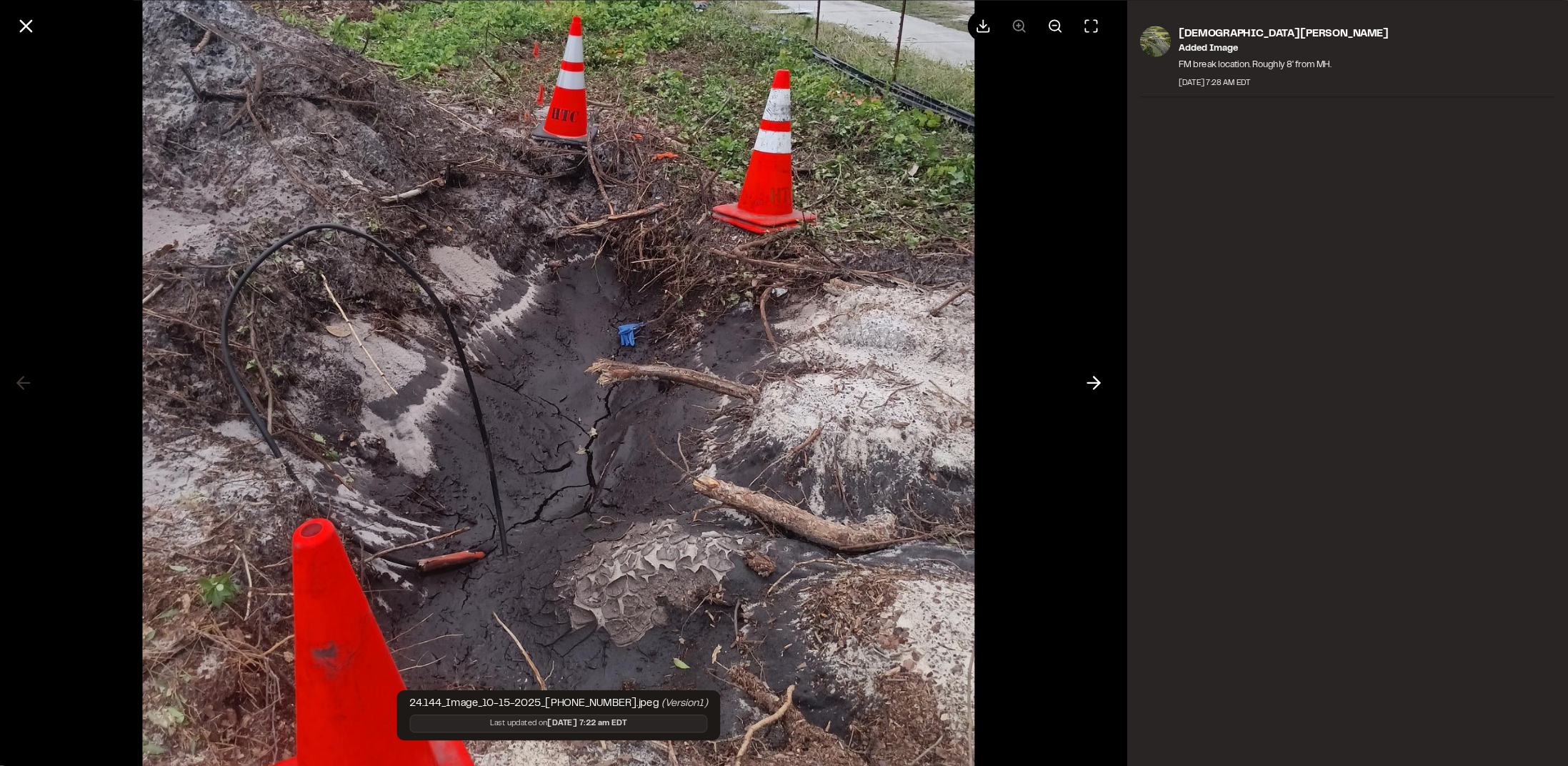
scroll to position [150, 0]
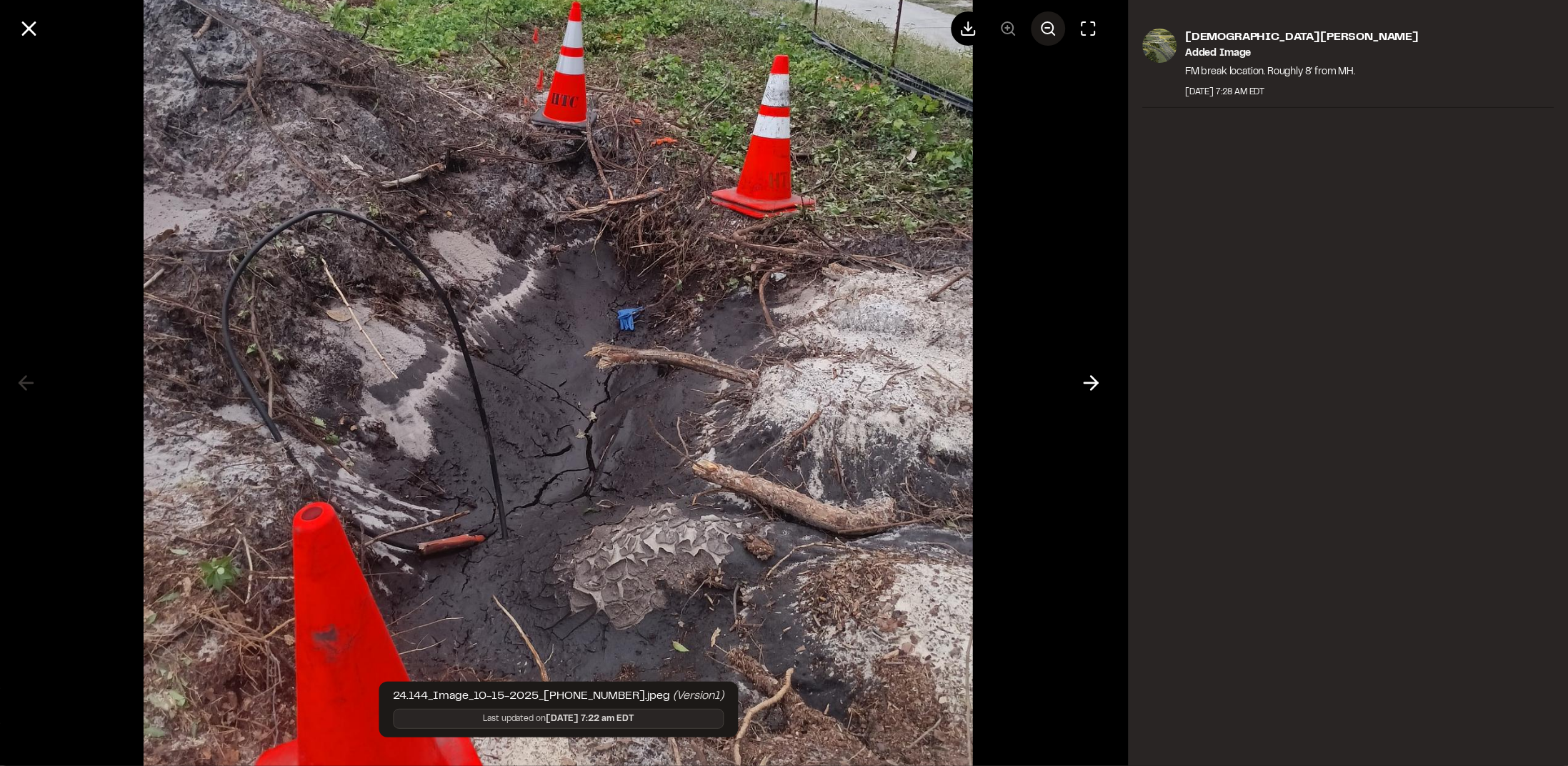
click at [1044, 27] on icon at bounding box center [1048, 28] width 17 height 17
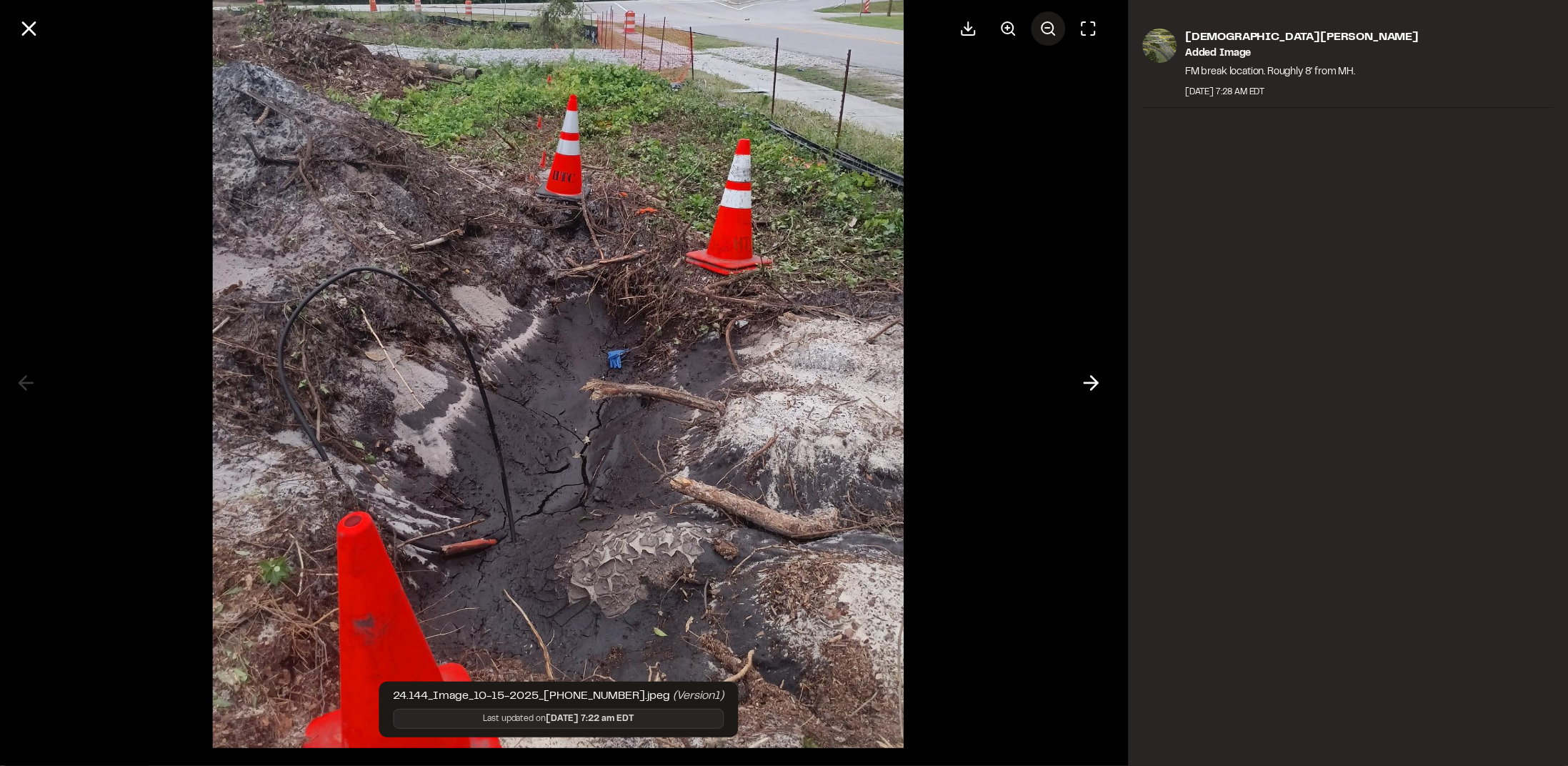
click at [1044, 27] on icon at bounding box center [1048, 28] width 17 height 17
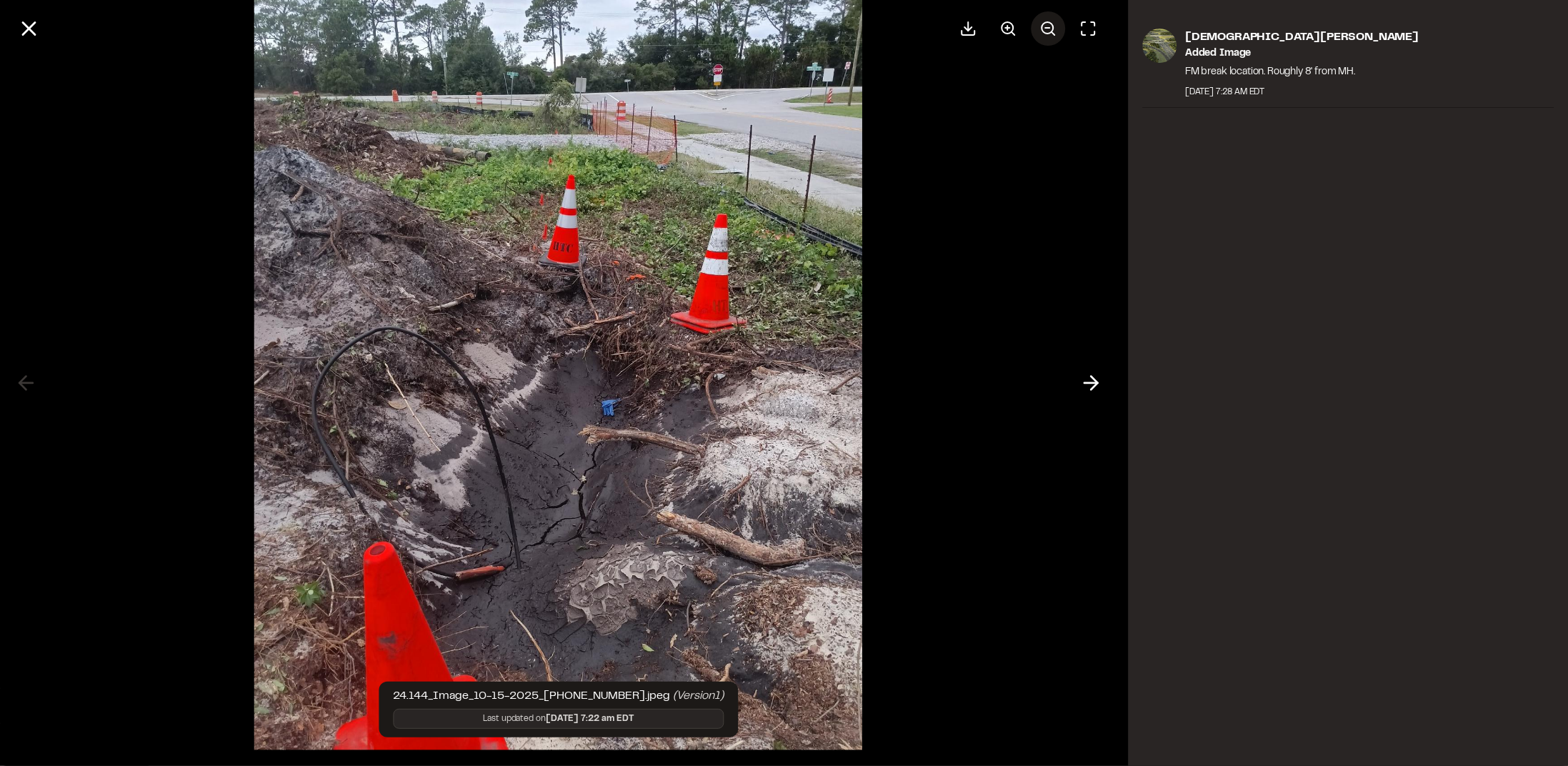
click at [1044, 27] on icon at bounding box center [1048, 28] width 17 height 17
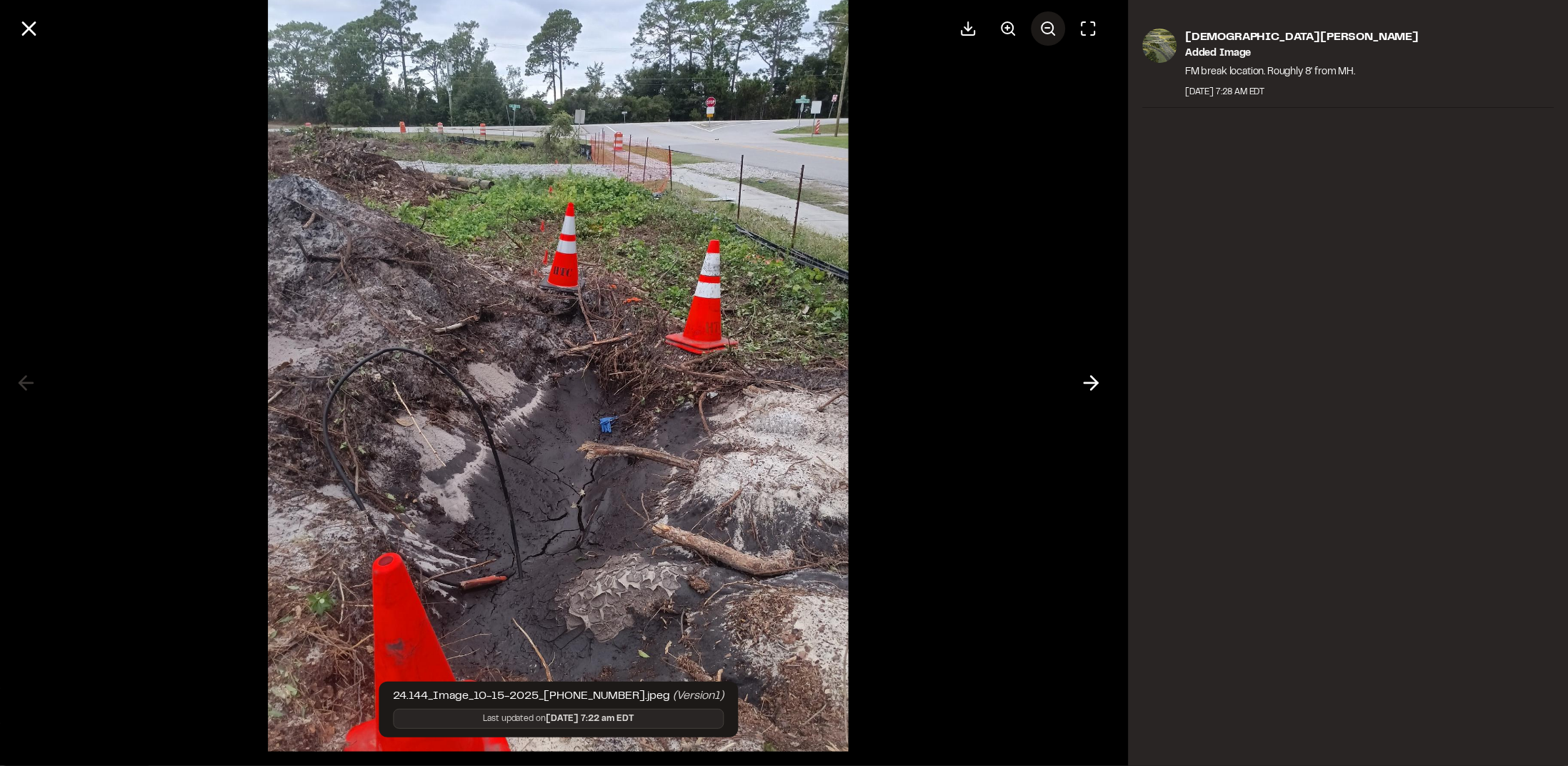
click at [1044, 27] on icon at bounding box center [1048, 28] width 17 height 17
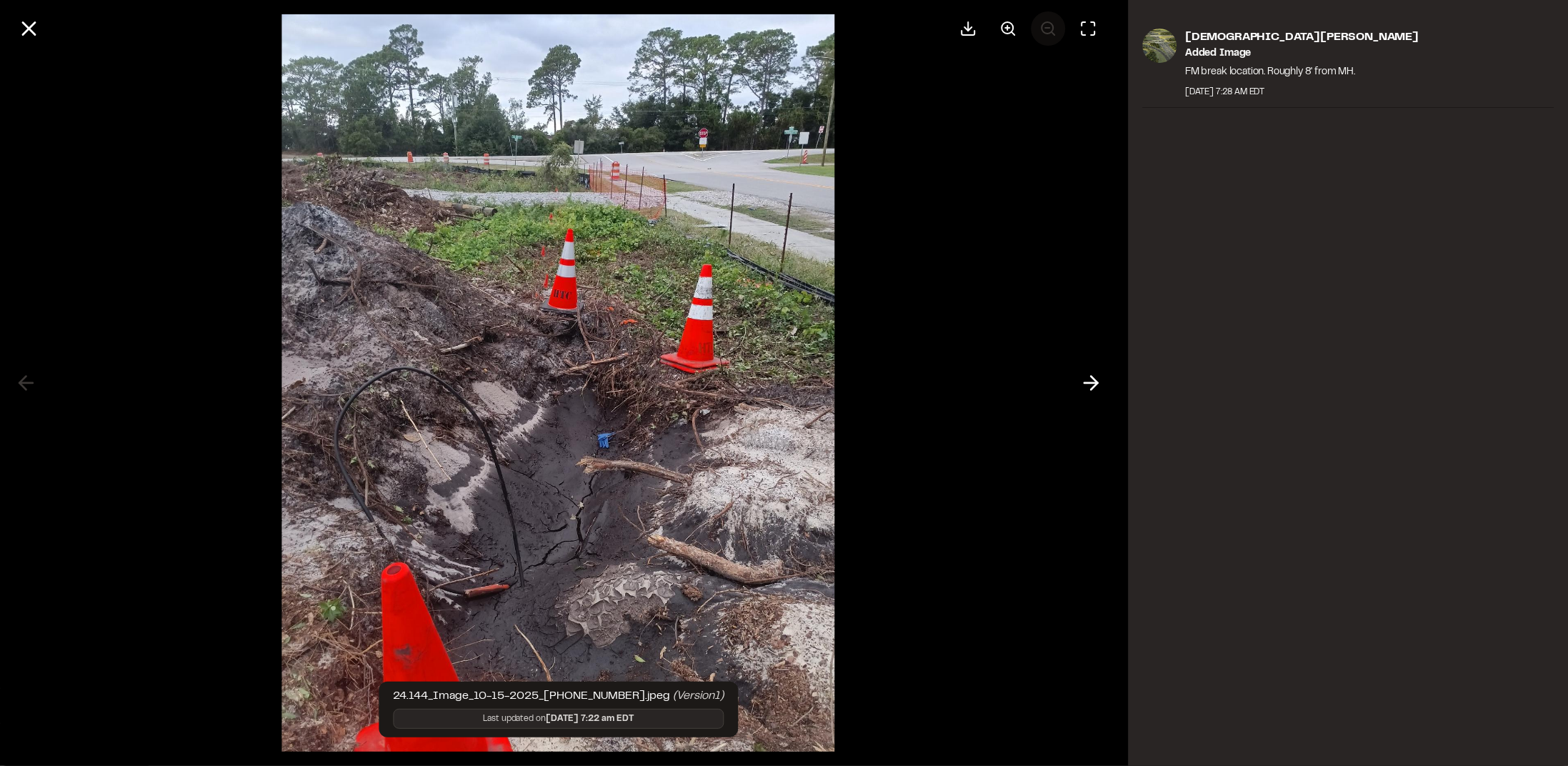
scroll to position [1, 0]
click at [1044, 27] on div at bounding box center [1027, 29] width 154 height 35
click at [1039, 69] on div at bounding box center [558, 383] width 1116 height 766
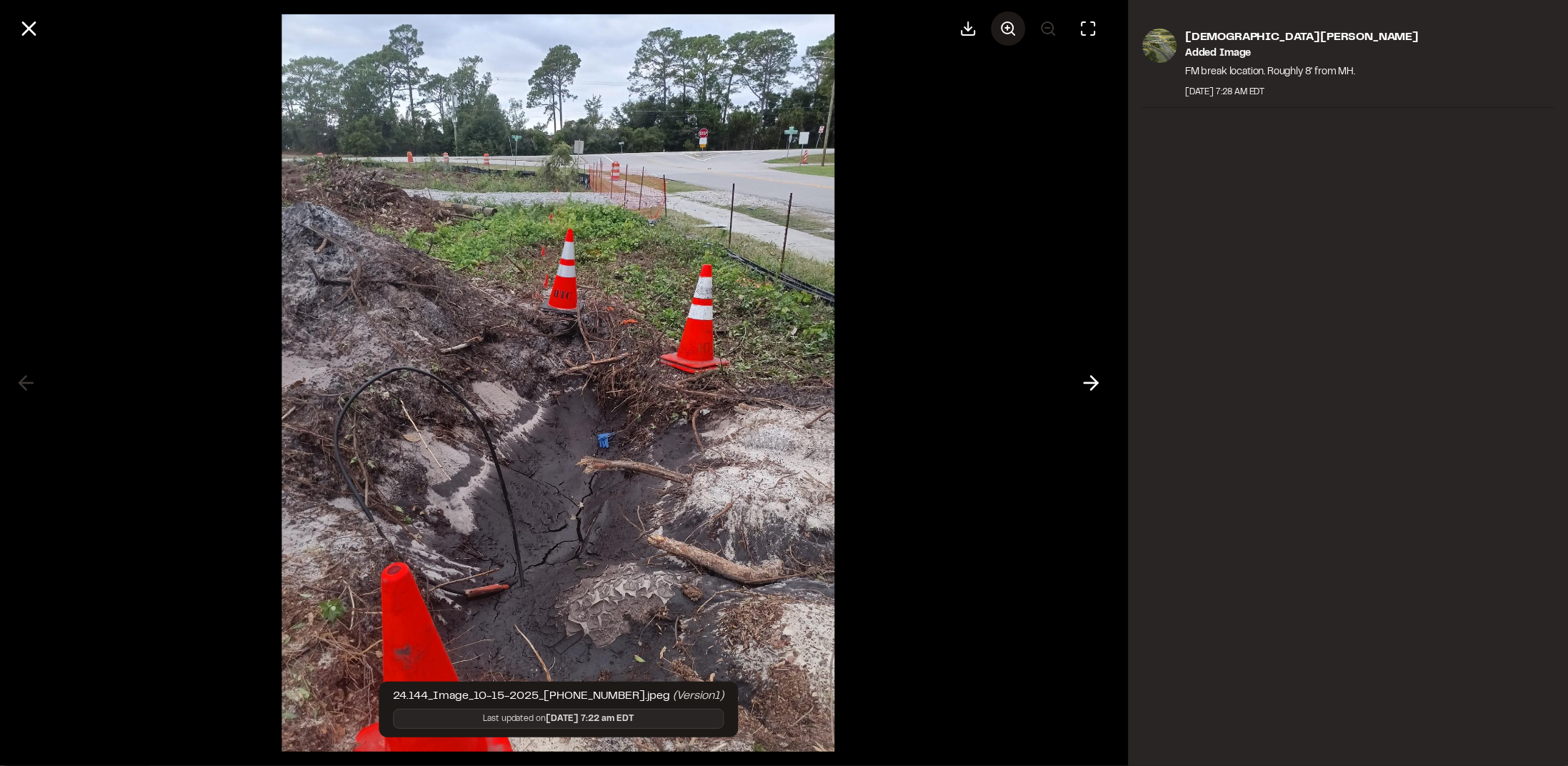
click at [1007, 31] on icon at bounding box center [1008, 28] width 17 height 17
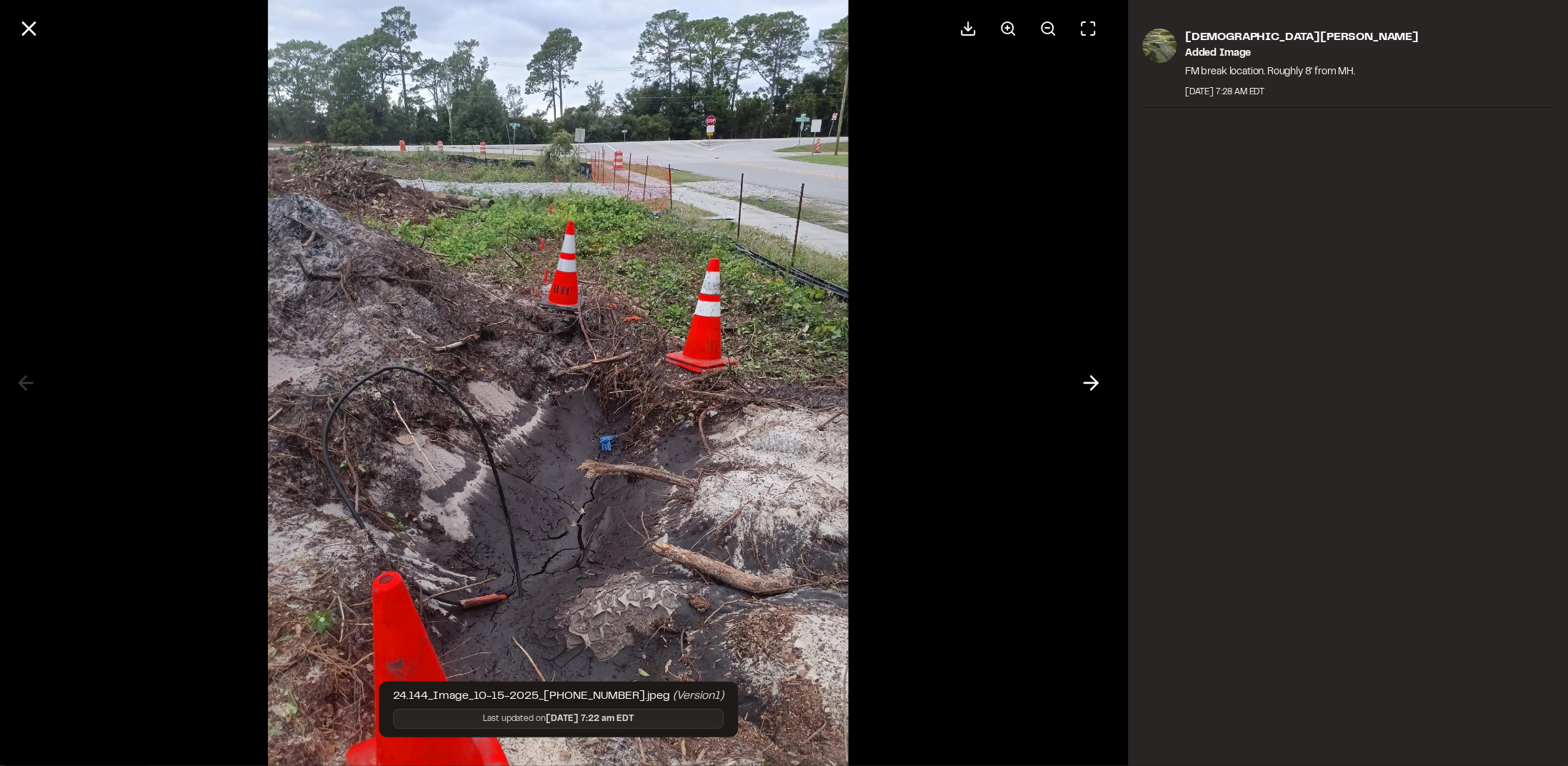
click at [1003, 99] on div at bounding box center [558, 383] width 1116 height 766
click at [1021, 75] on div at bounding box center [558, 383] width 1116 height 766
click at [1030, 61] on div at bounding box center [558, 383] width 1116 height 766
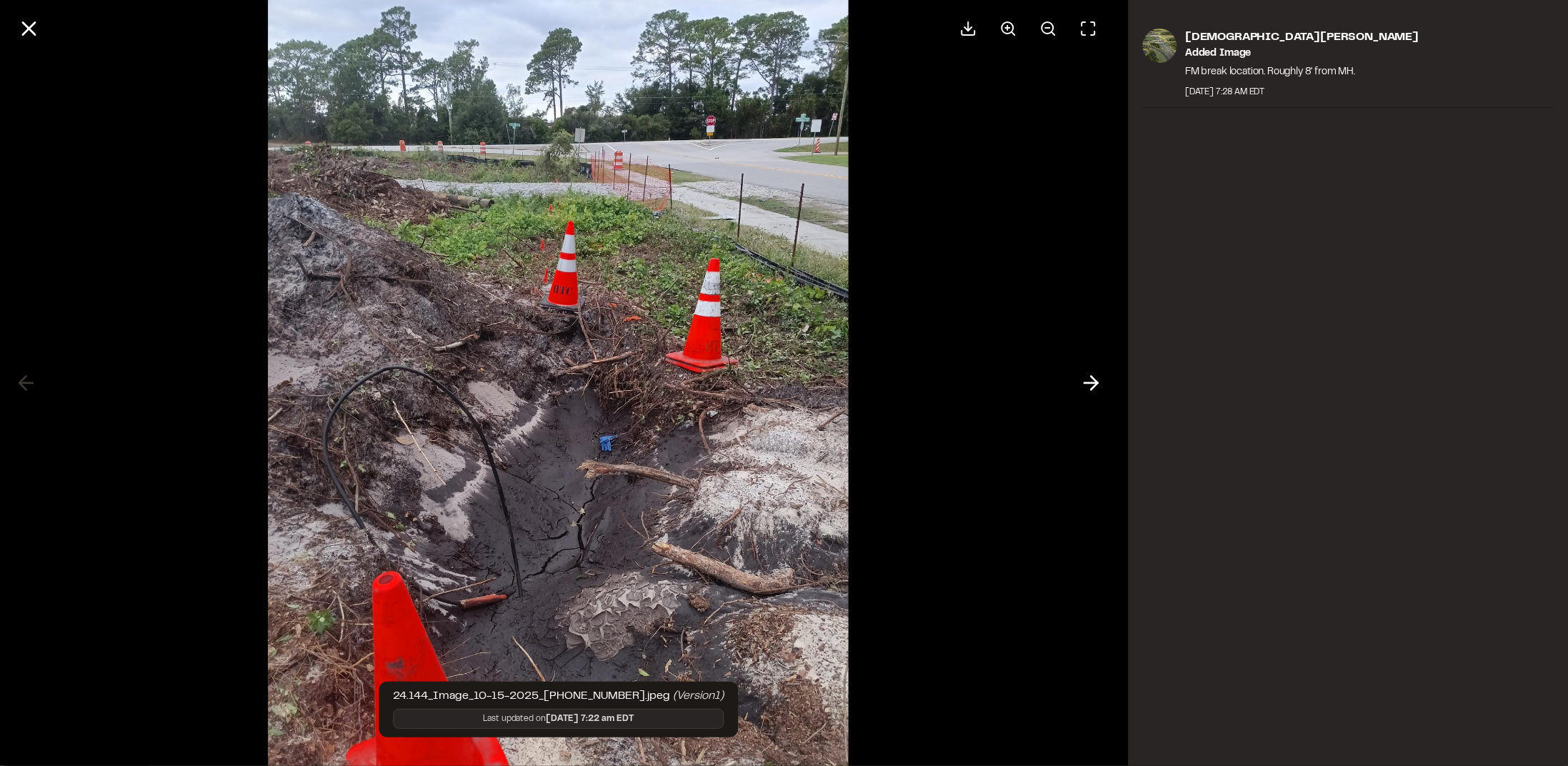
click at [1030, 61] on div at bounding box center [558, 383] width 1116 height 766
click at [1028, 61] on div at bounding box center [558, 383] width 1116 height 766
click at [1036, 35] on button at bounding box center [1048, 29] width 35 height 35
click at [1036, 35] on div at bounding box center [1027, 29] width 154 height 35
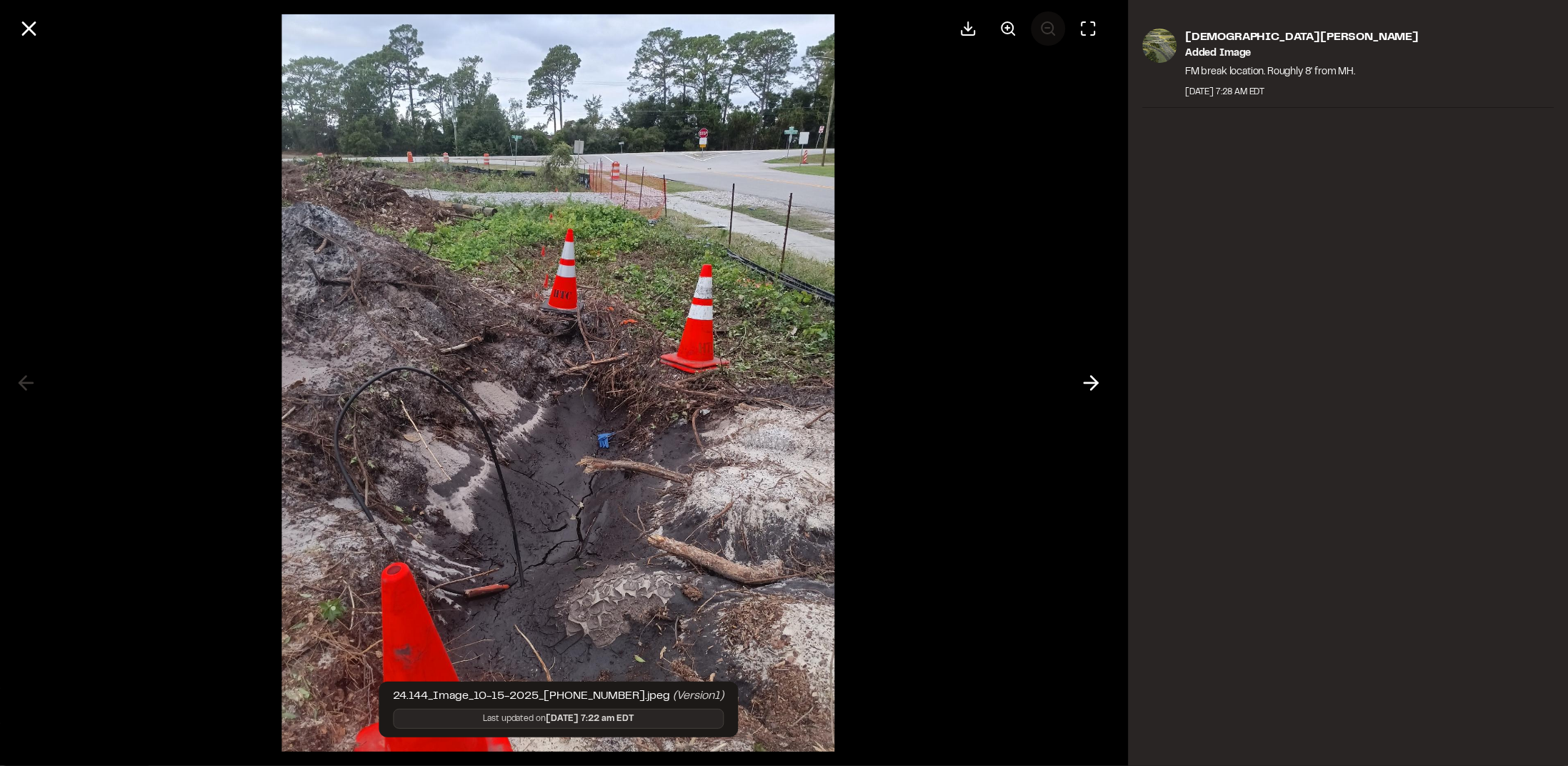
click at [1036, 35] on div at bounding box center [1027, 29] width 154 height 35
click at [1090, 388] on icon at bounding box center [1090, 382] width 23 height 25
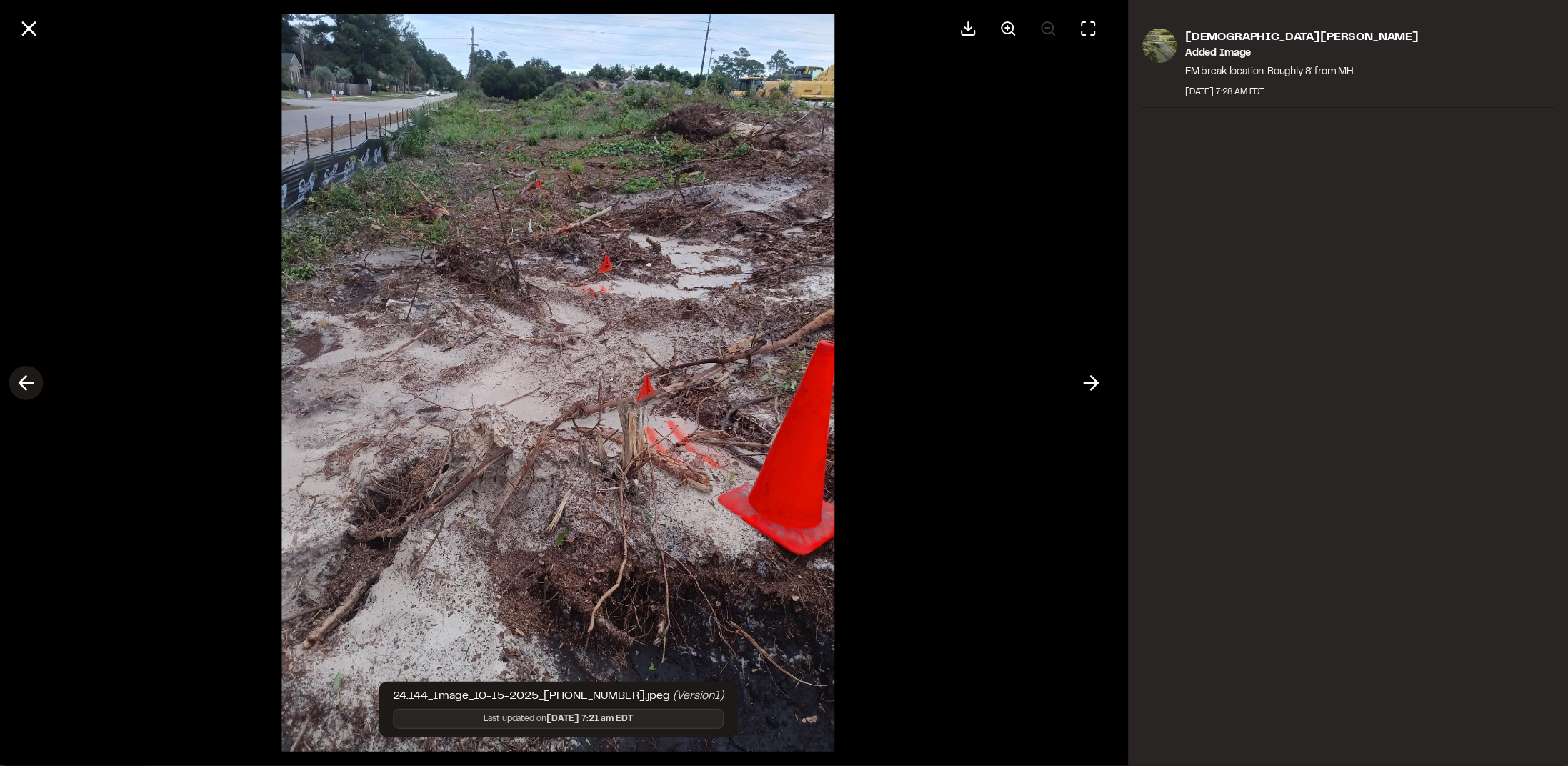
click at [35, 384] on icon at bounding box center [26, 382] width 23 height 25
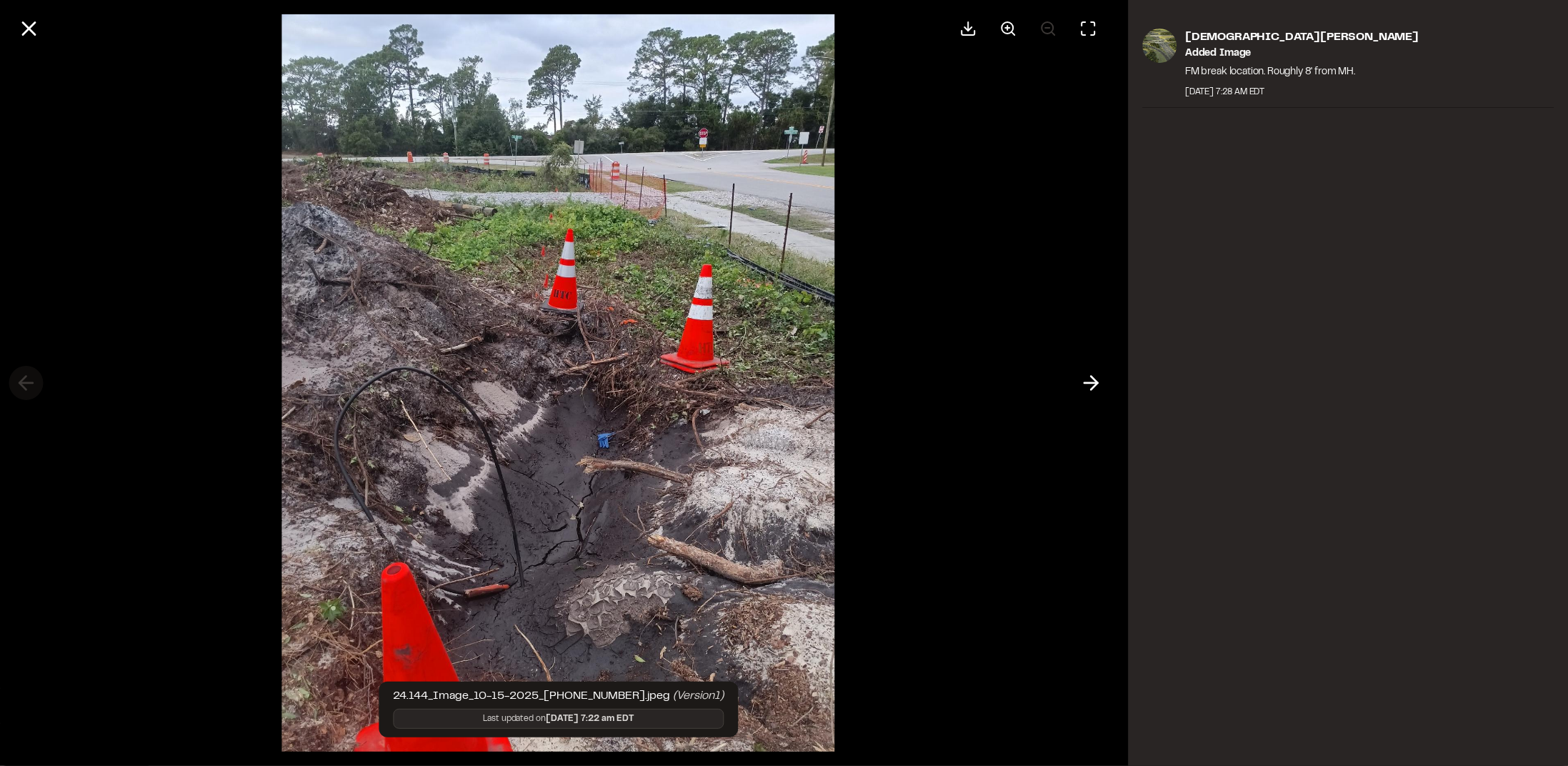
click at [35, 384] on div at bounding box center [558, 383] width 1116 height 766
click at [1097, 378] on icon at bounding box center [1090, 382] width 23 height 25
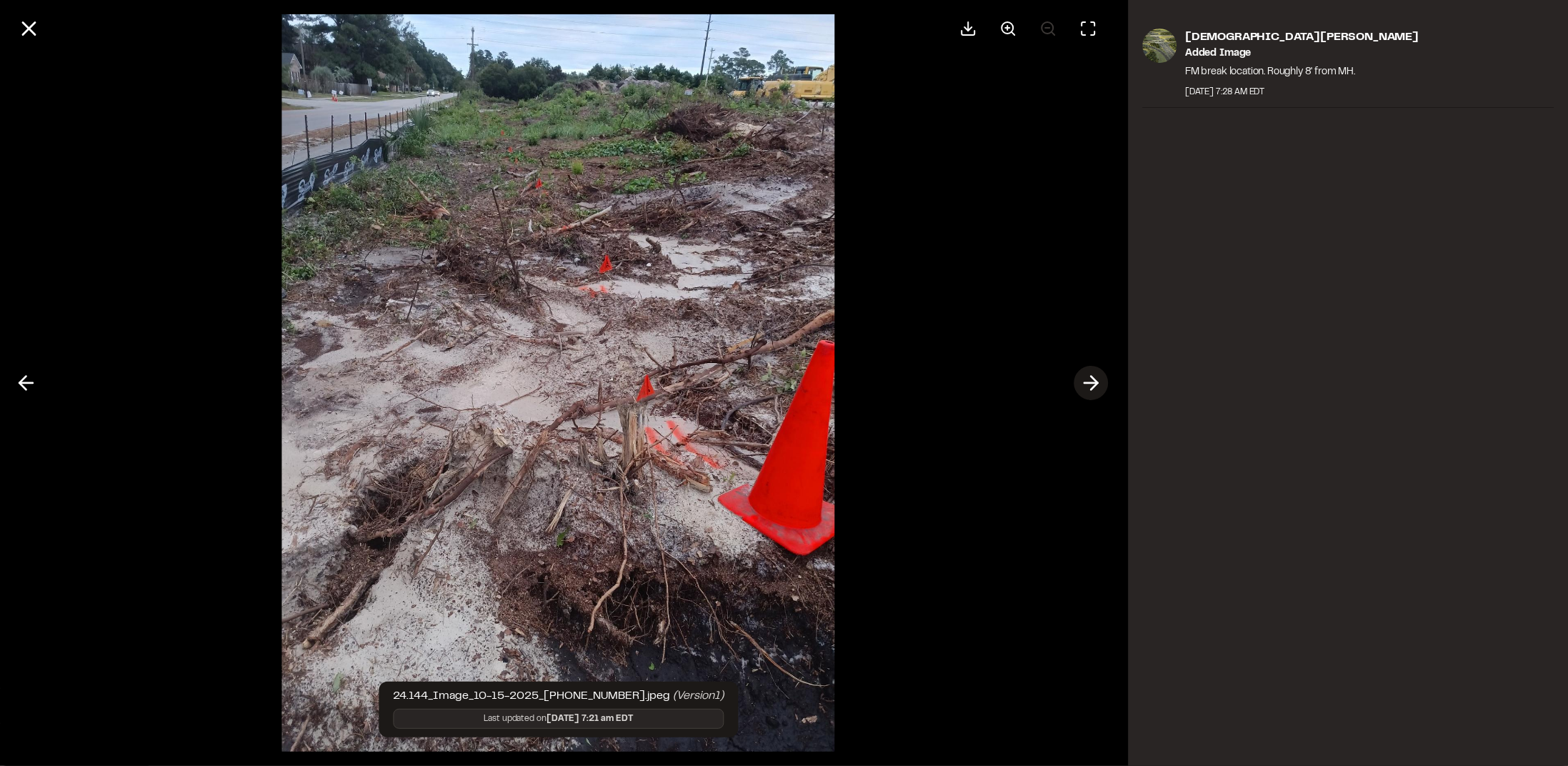
click at [1097, 378] on icon at bounding box center [1090, 382] width 23 height 25
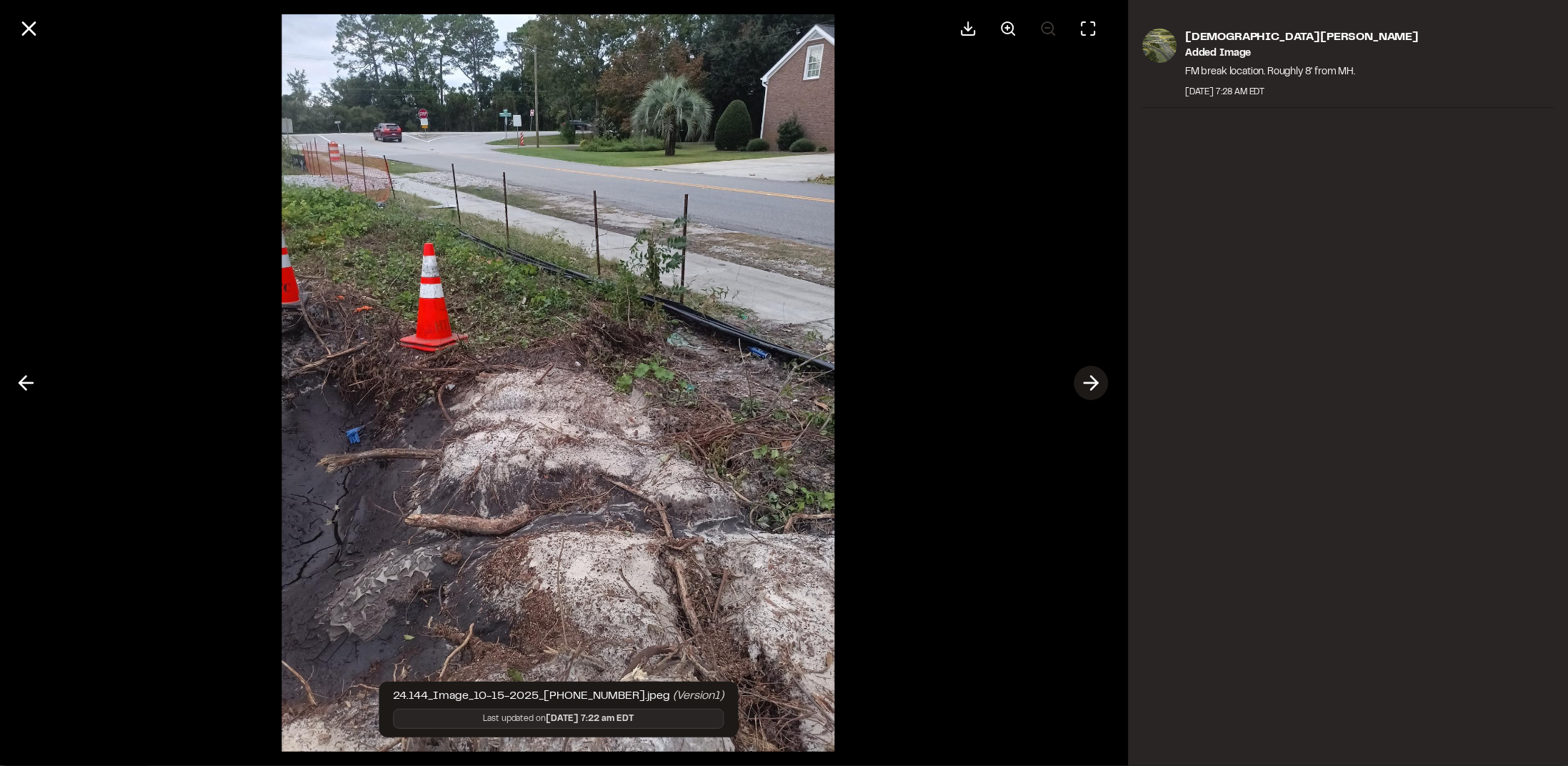
click at [1097, 381] on polyline at bounding box center [1094, 383] width 6 height 14
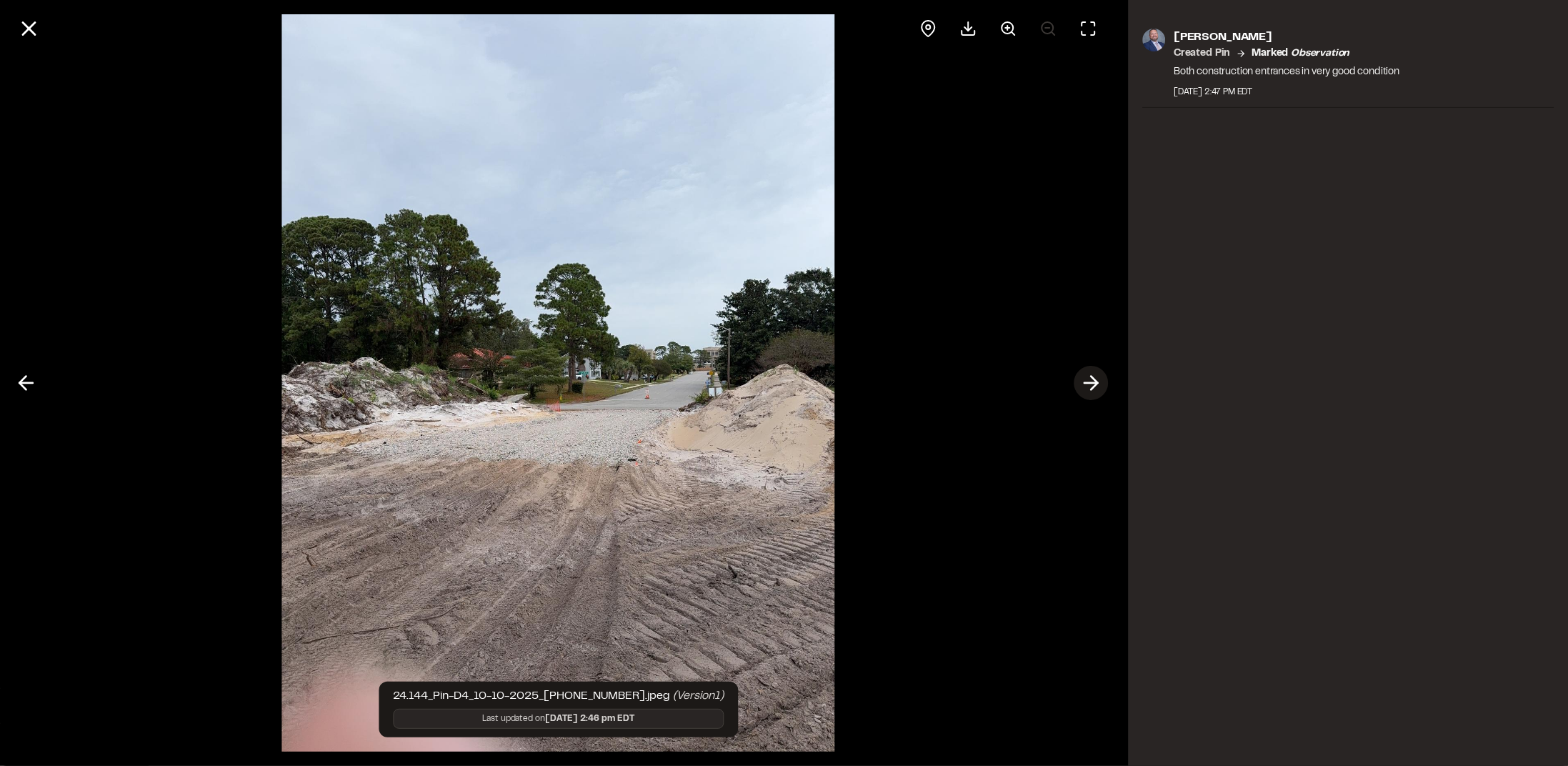
click at [1097, 381] on polyline at bounding box center [1094, 383] width 6 height 14
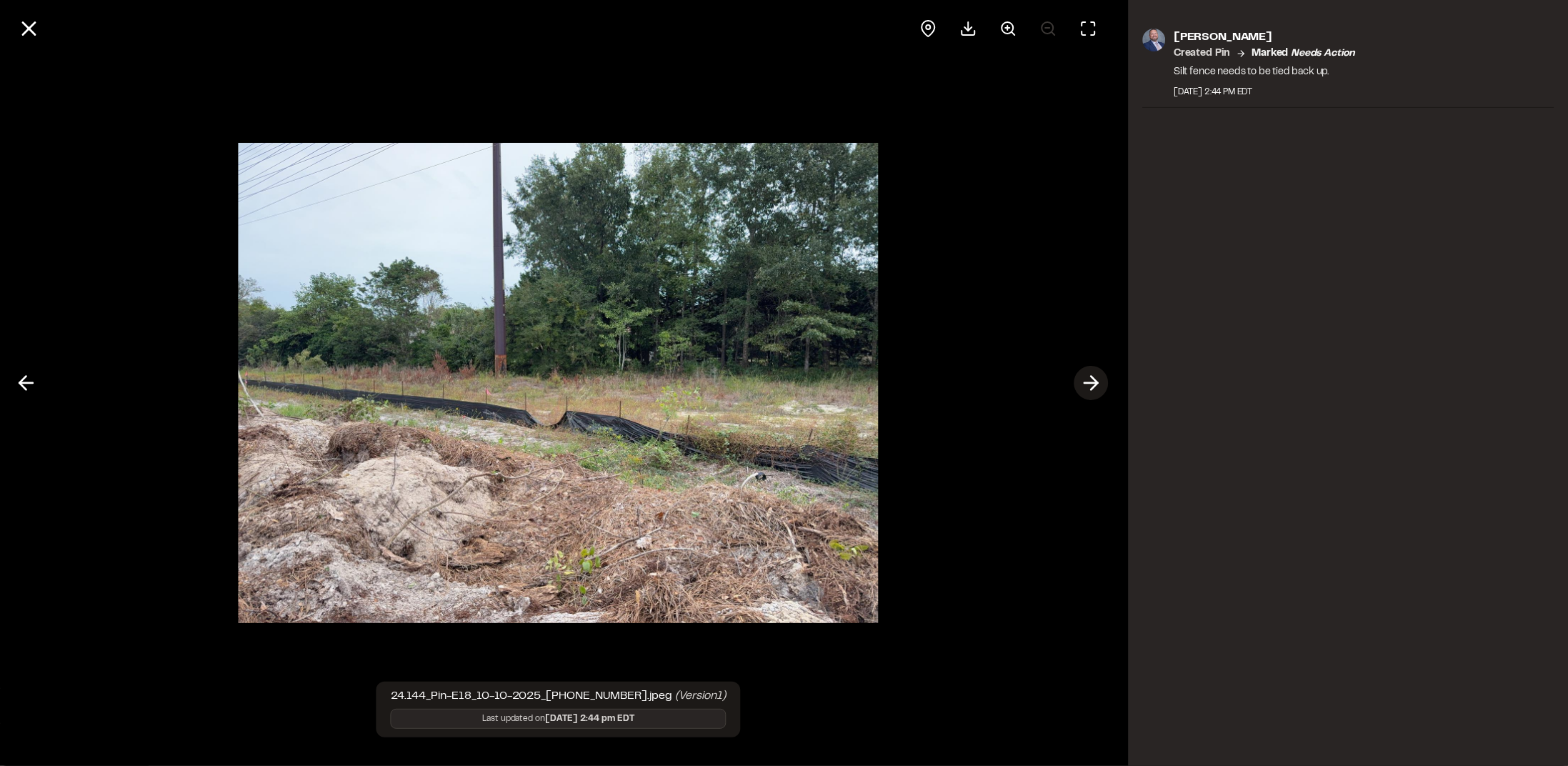
click at [1097, 382] on polyline at bounding box center [1094, 383] width 6 height 14
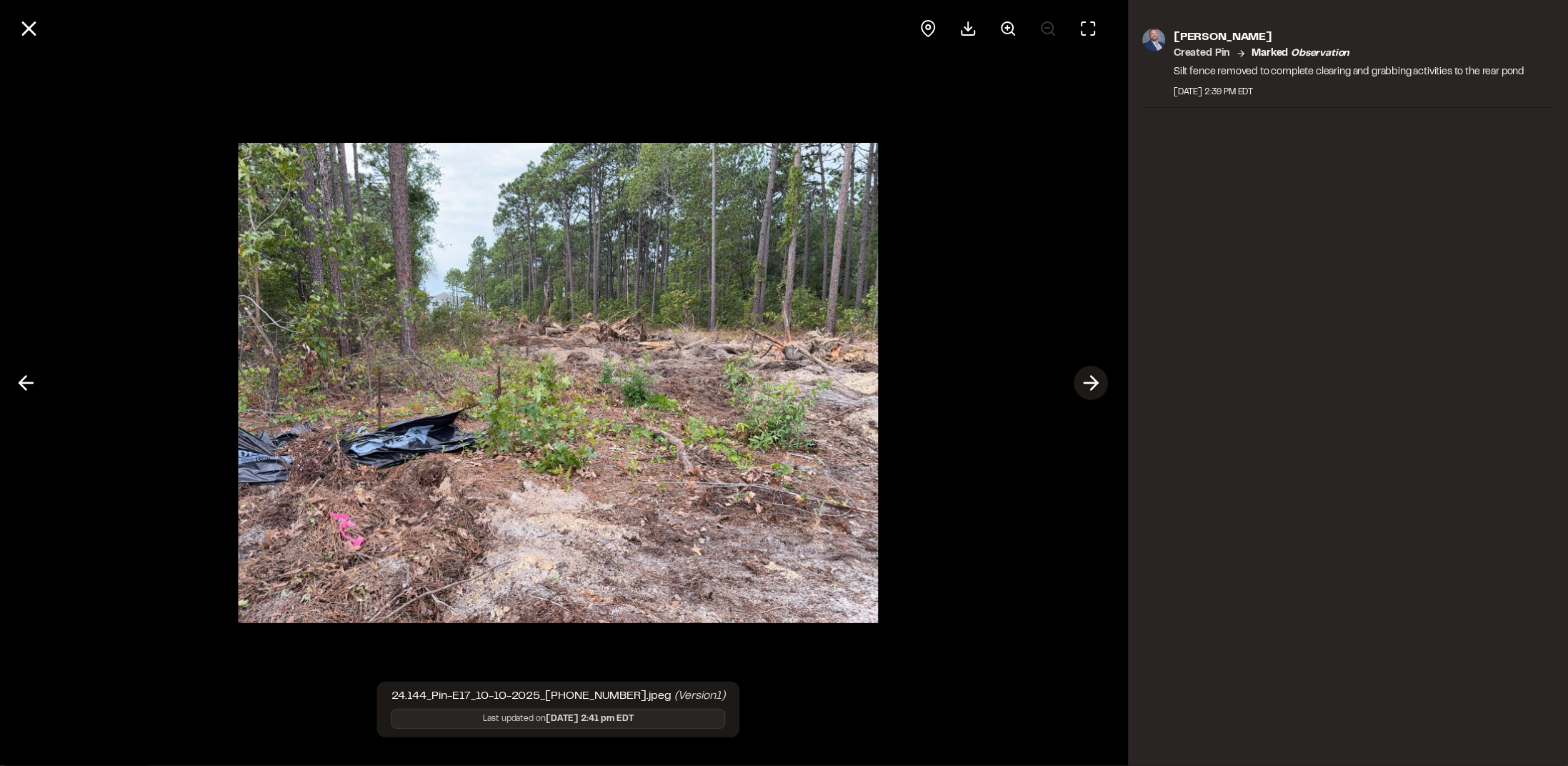
click at [1100, 382] on icon at bounding box center [1090, 382] width 23 height 25
